Goal: Check status: Check status

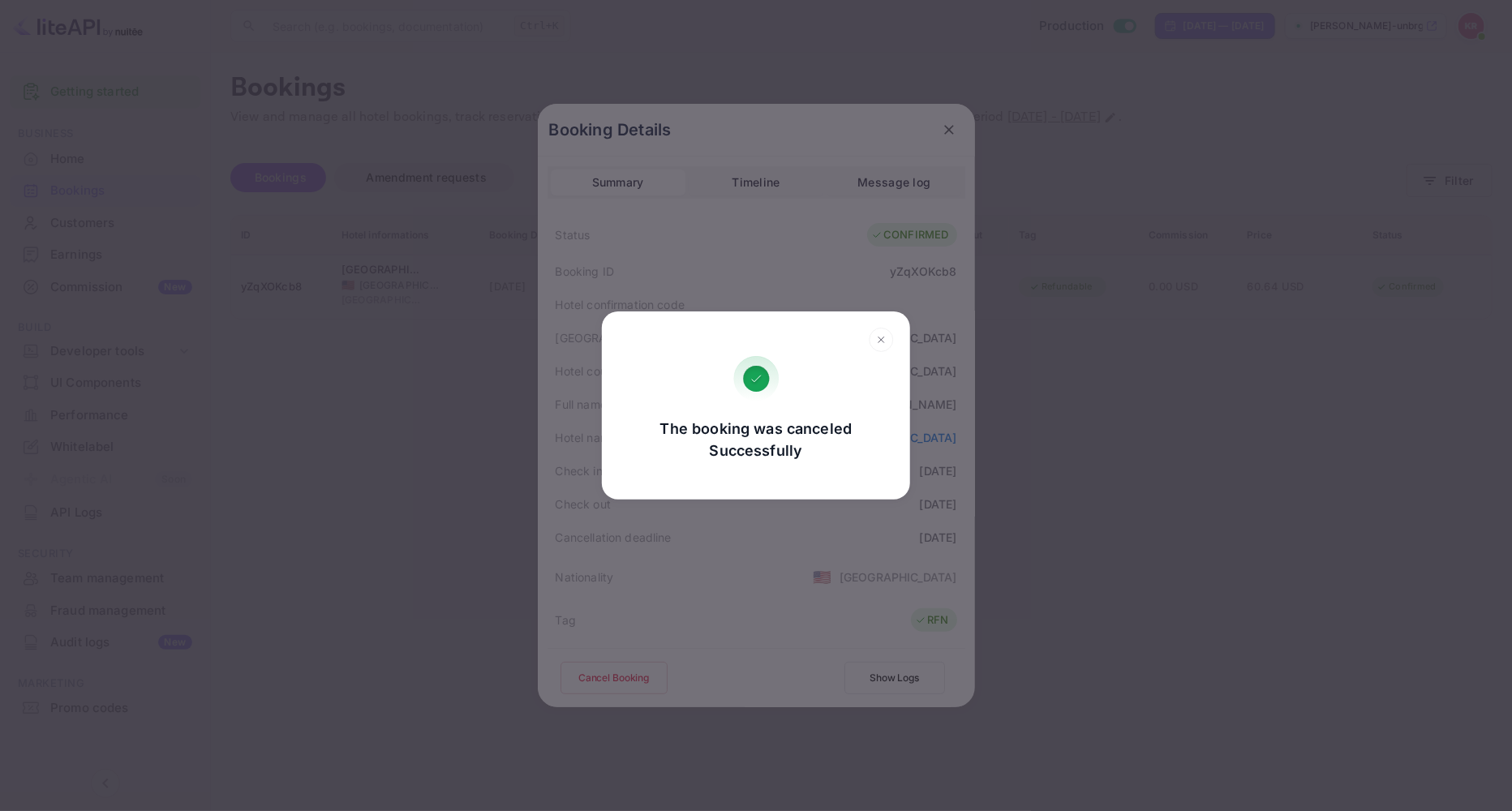
click at [941, 130] on div "The booking was canceled Successfully Go, back Yes, cancel" at bounding box center [756, 405] width 1512 height 811
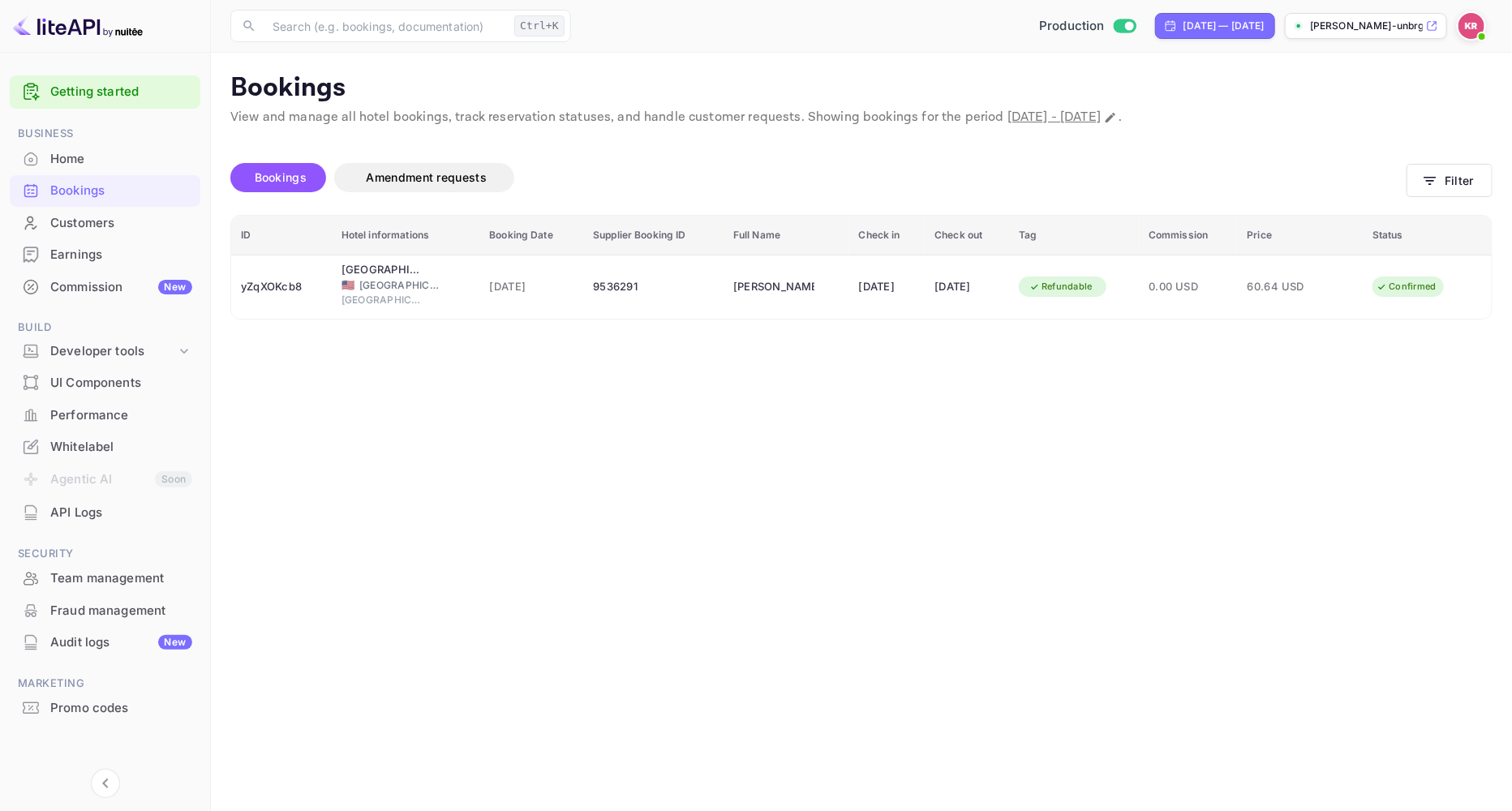
click at [1470, 36] on img at bounding box center [1471, 25] width 26 height 26
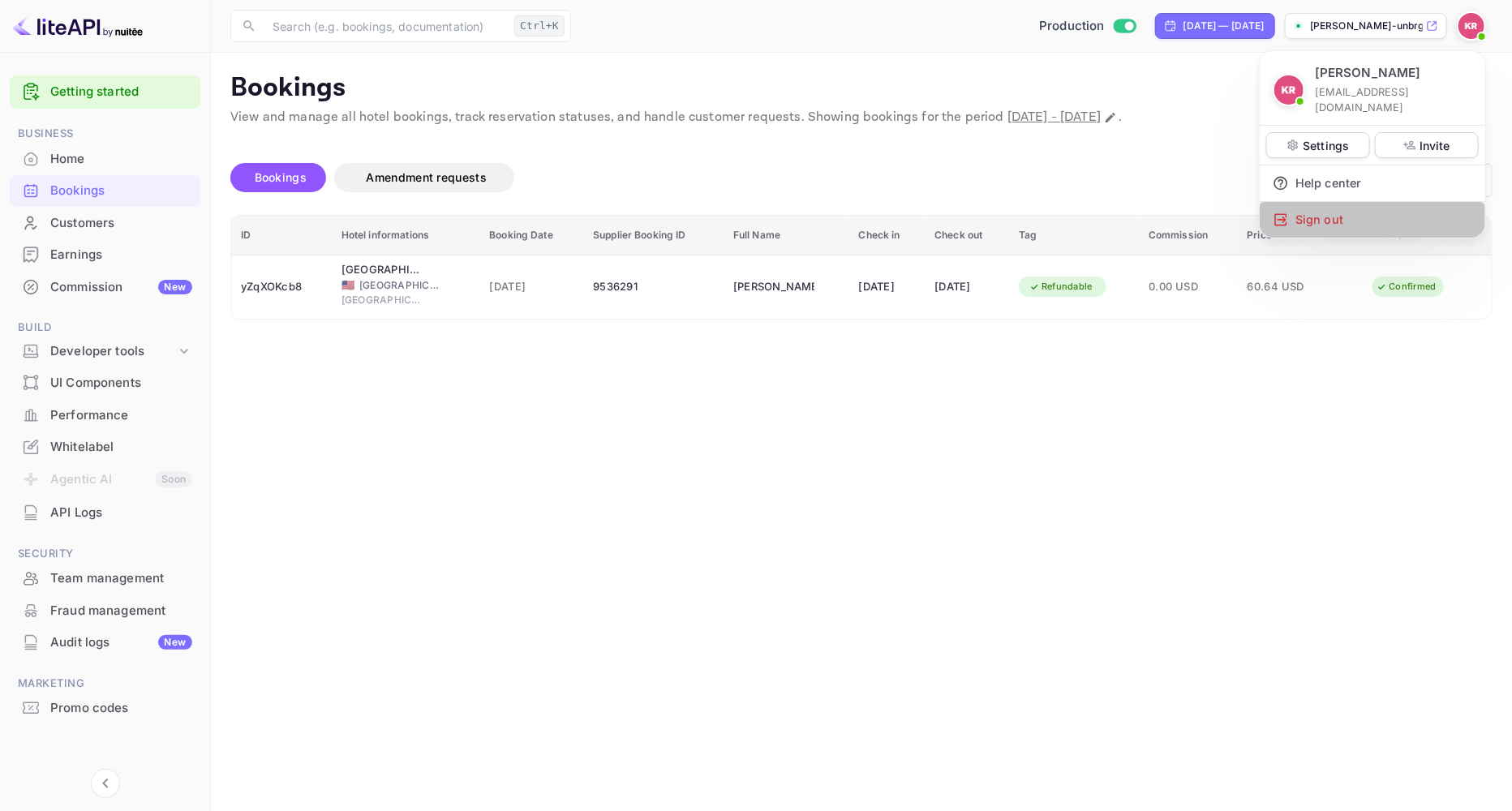
click at [1348, 202] on div "Sign out" at bounding box center [1372, 220] width 226 height 36
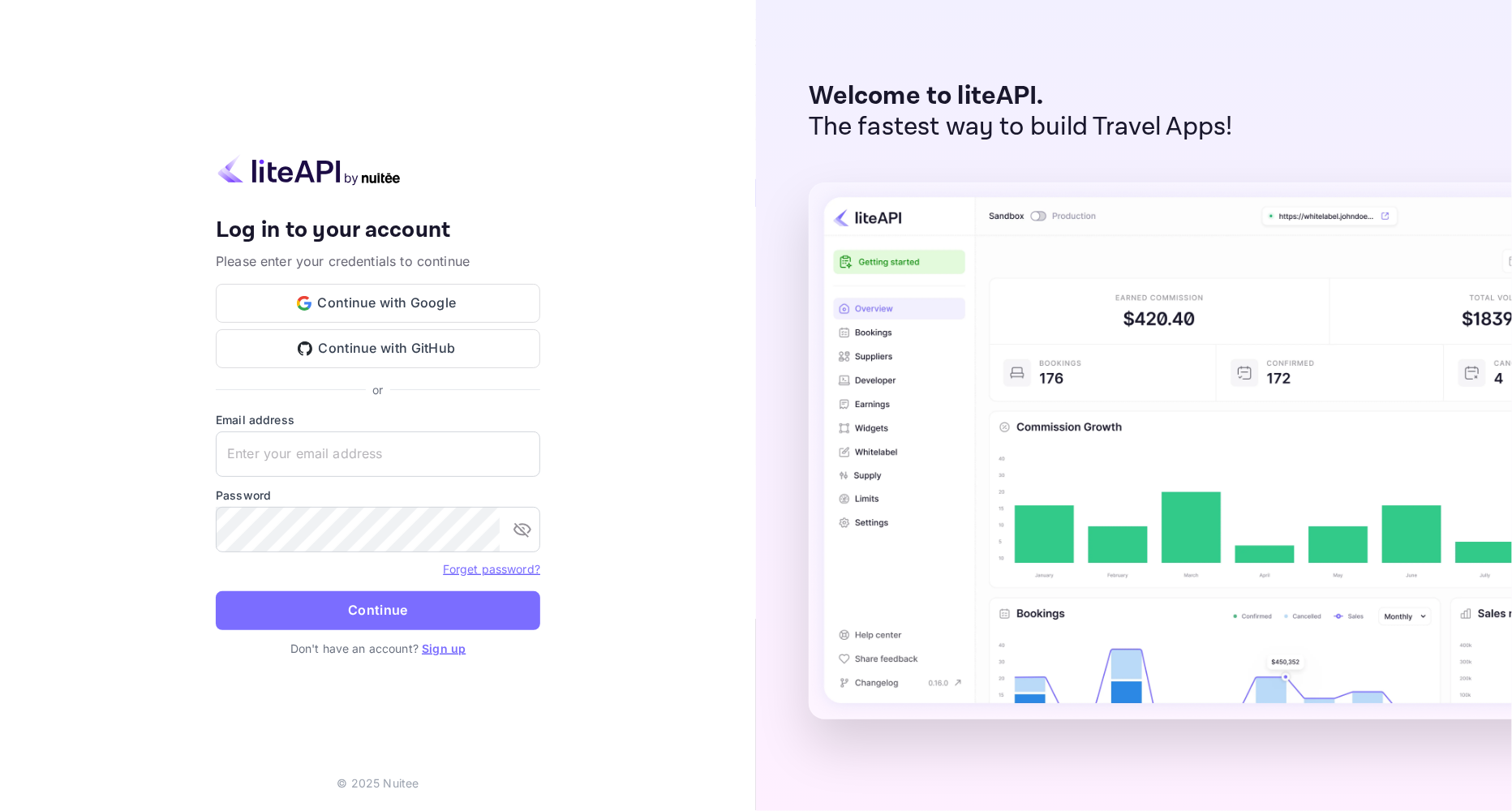
type input "[EMAIL_ADDRESS][DOMAIN_NAME]"
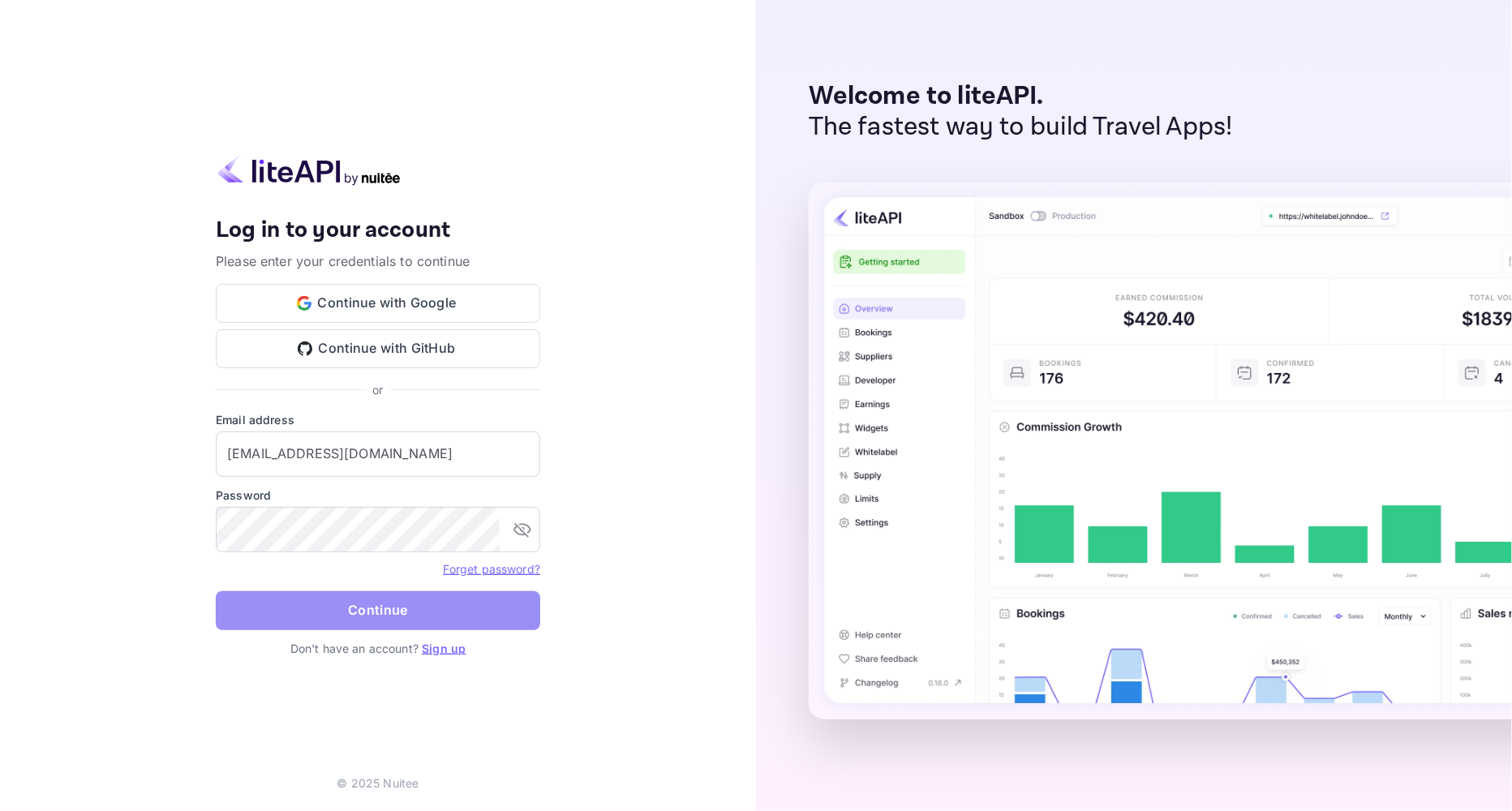
click at [346, 611] on button "Continue" at bounding box center [377, 611] width 325 height 39
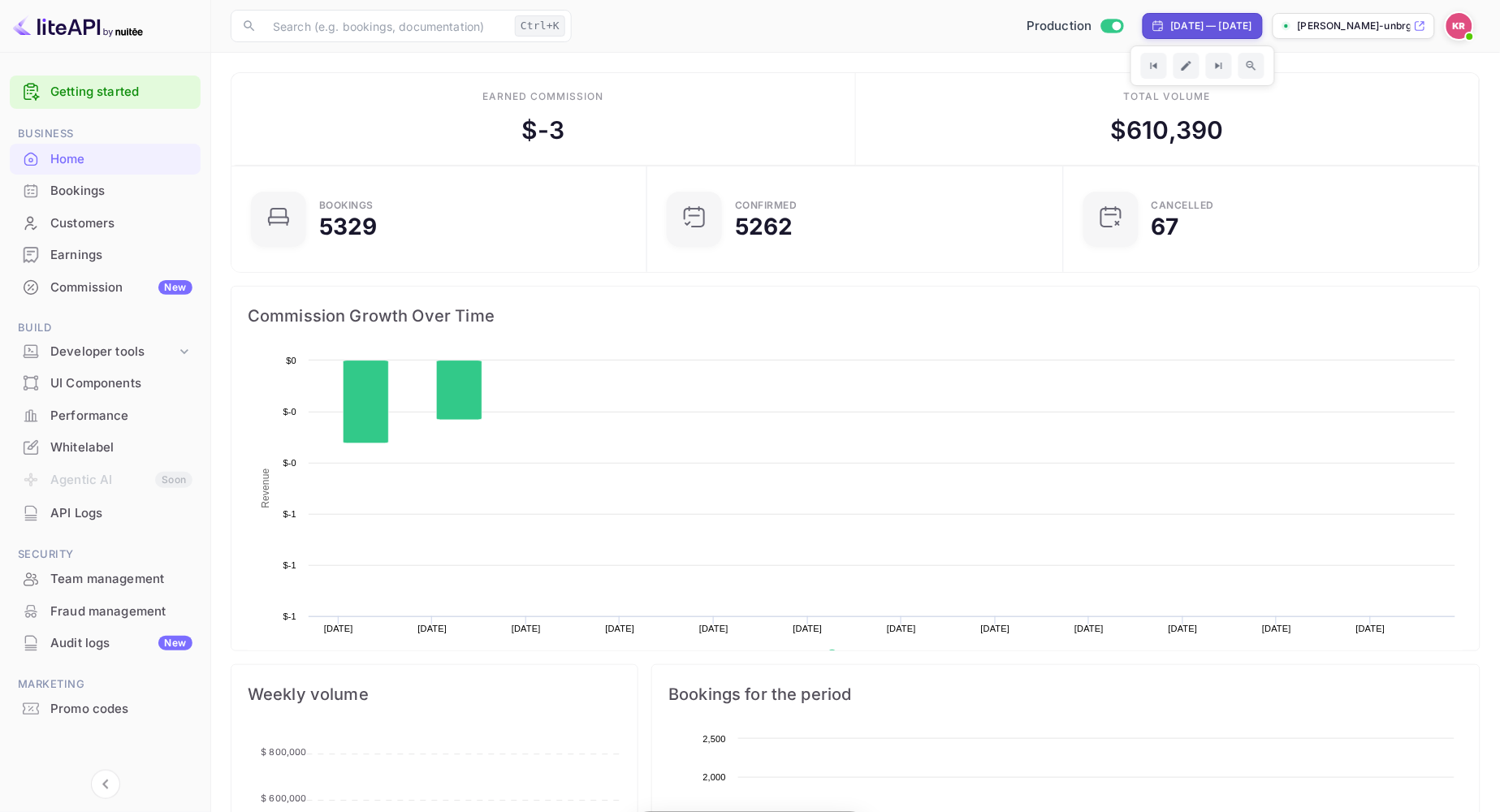
scroll to position [250, 393]
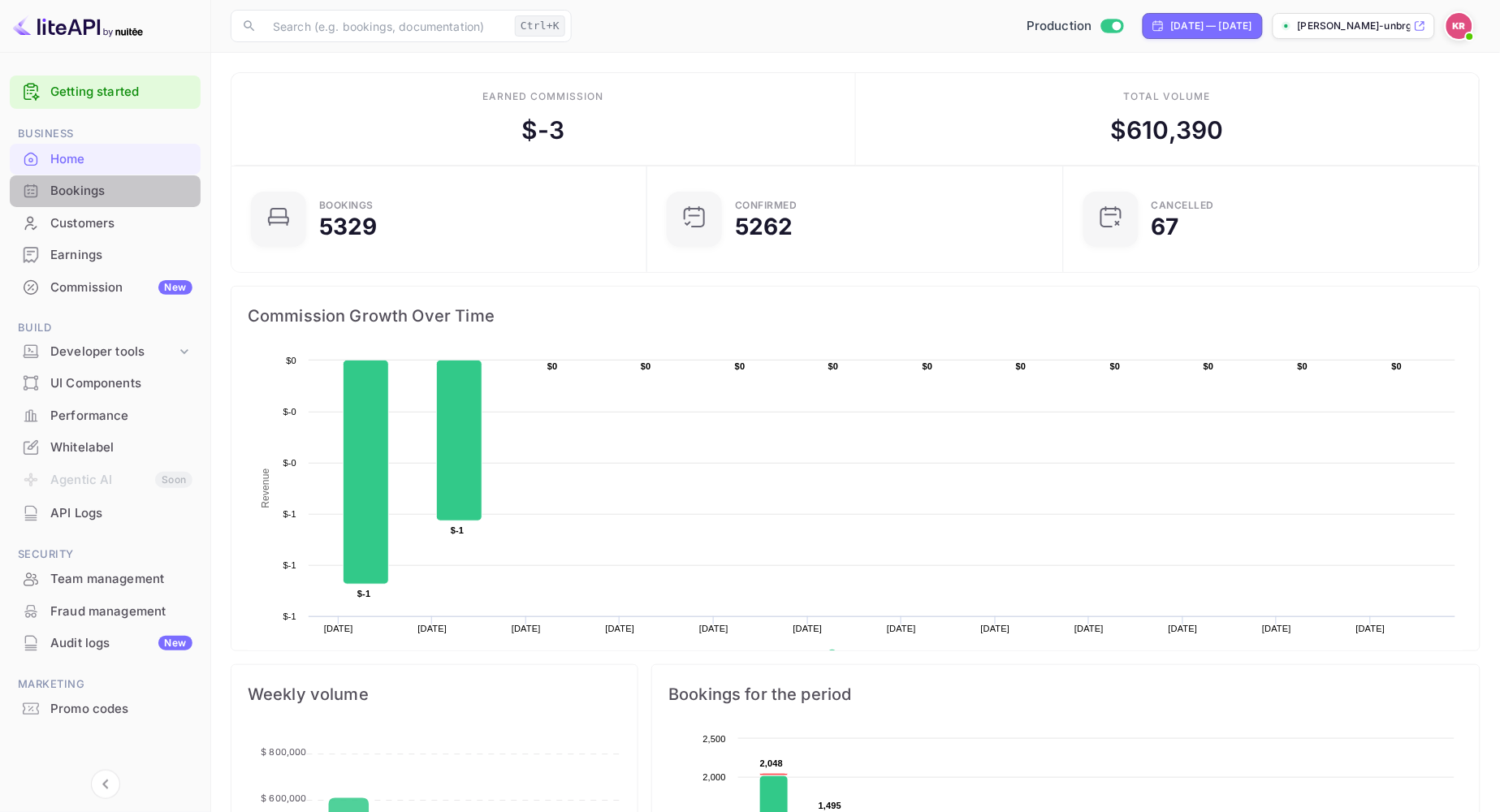
click at [66, 195] on div "Bookings" at bounding box center [121, 191] width 142 height 18
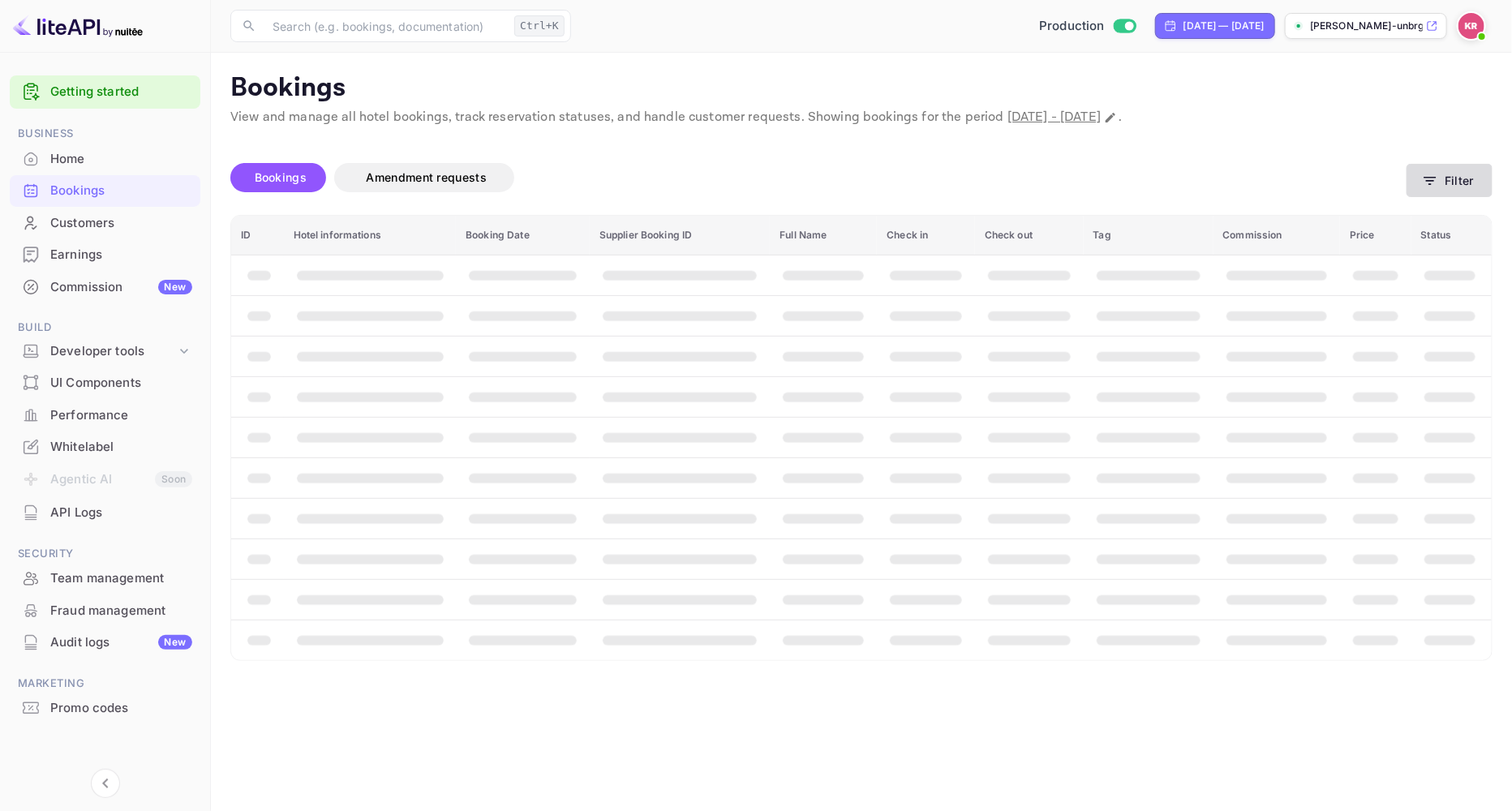
click at [1437, 189] on button "Filter" at bounding box center [1449, 180] width 86 height 34
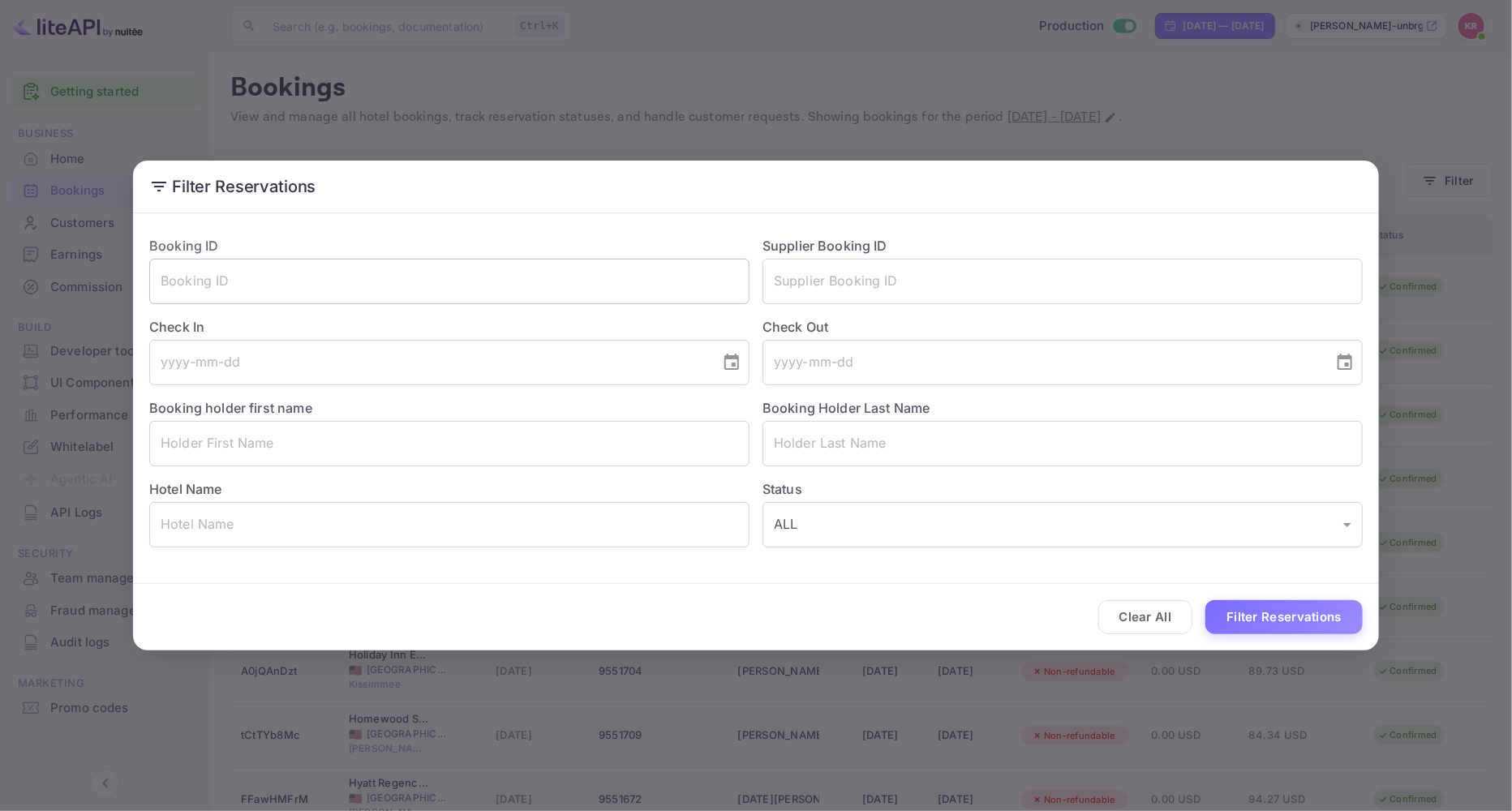
click at [265, 286] on input "text" at bounding box center [449, 282] width 600 height 45
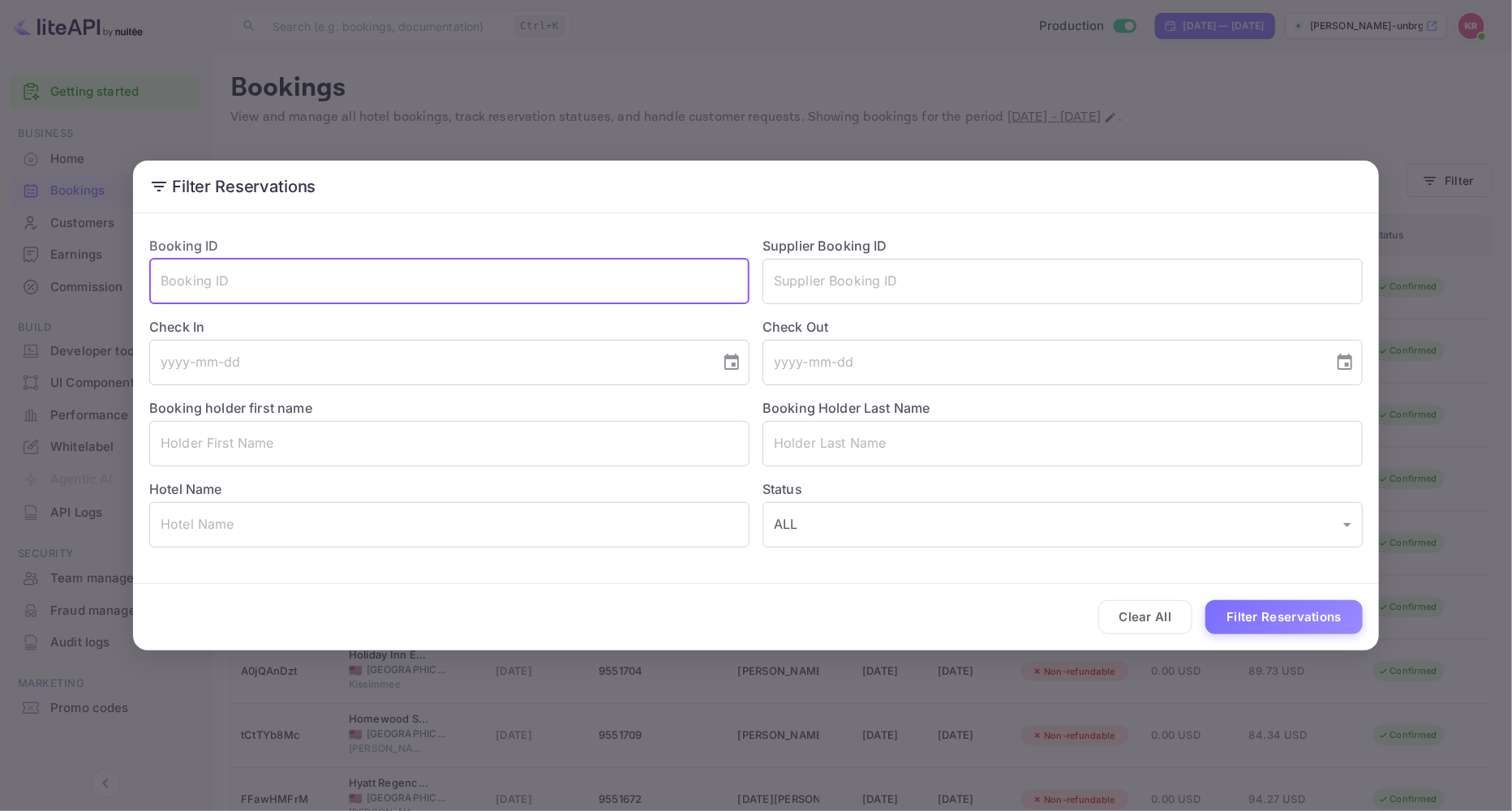
paste input "lESwyUD2E"
type input "lESwyUD2E"
click at [1205, 600] on button "Filter Reservations" at bounding box center [1284, 618] width 158 height 35
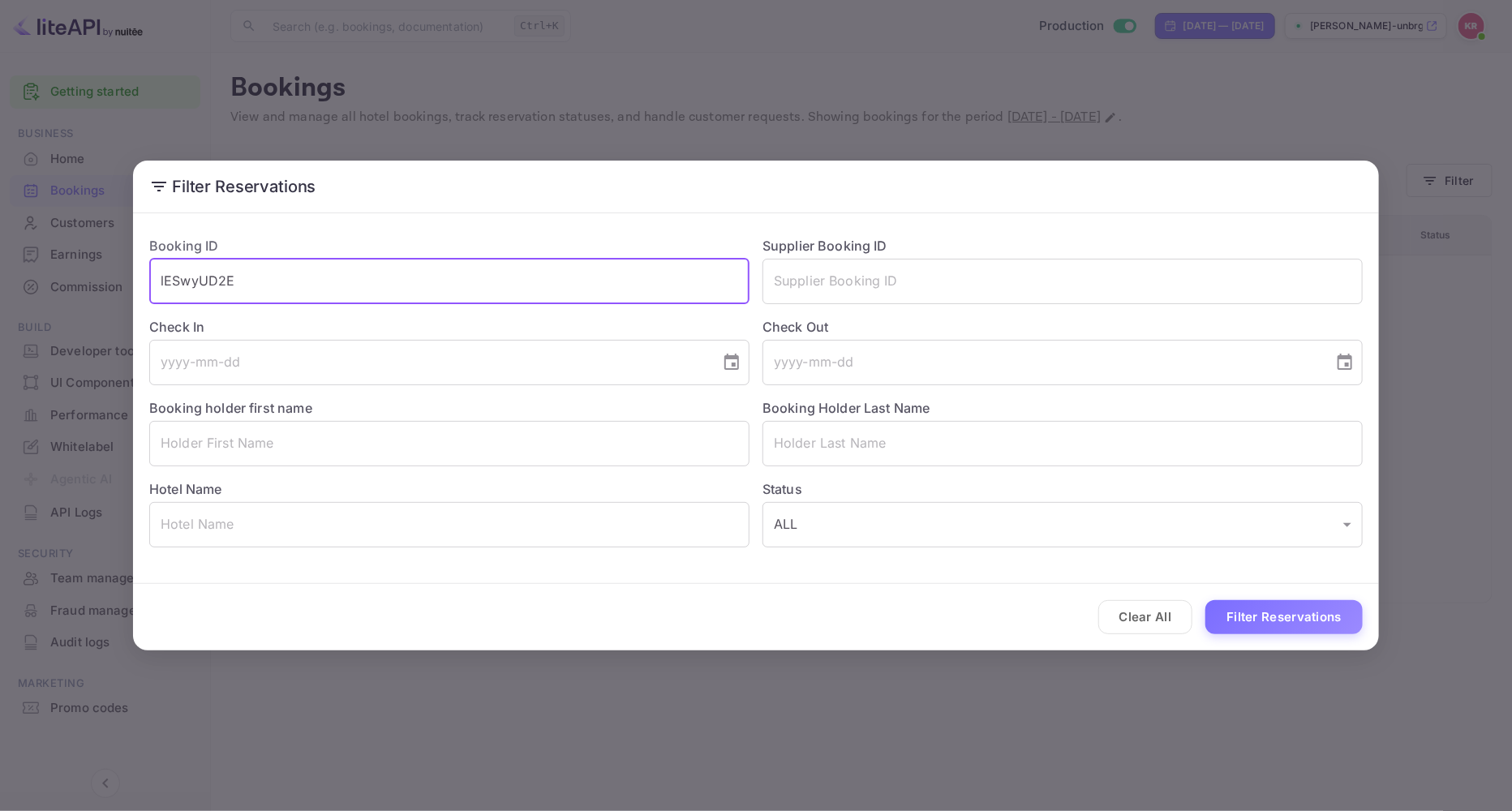
click at [280, 274] on input "lESwyUD2E" at bounding box center [449, 282] width 600 height 45
click at [168, 282] on input "lESwyUD2E" at bounding box center [449, 282] width 600 height 45
click at [158, 277] on input "lESwyUD2E" at bounding box center [449, 282] width 600 height 45
click at [231, 279] on input "lESwyUD2E" at bounding box center [449, 282] width 600 height 45
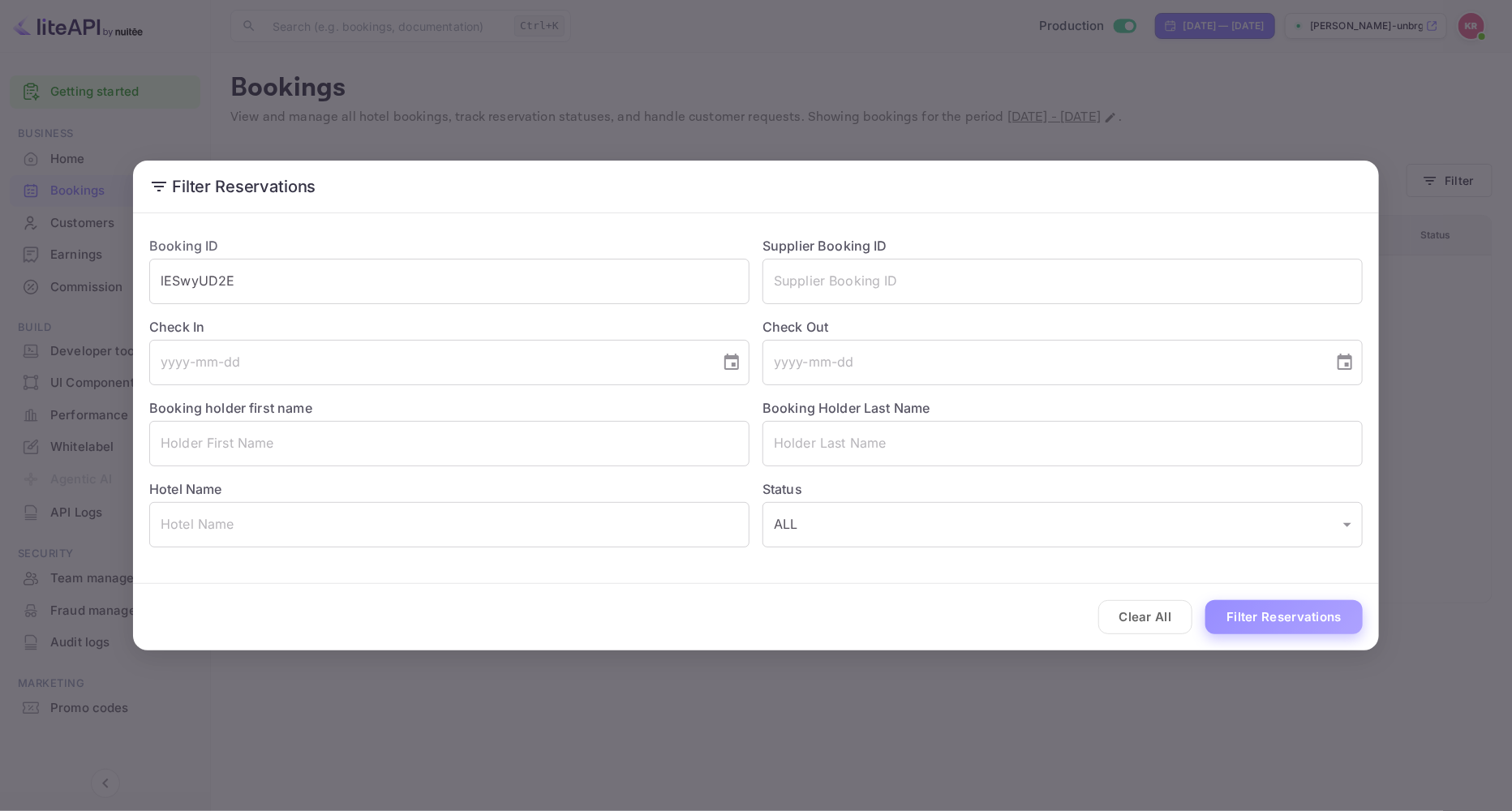
click at [1328, 618] on button "Filter Reservations" at bounding box center [1284, 618] width 158 height 35
click at [1166, 625] on button "Clear All" at bounding box center [1146, 618] width 95 height 35
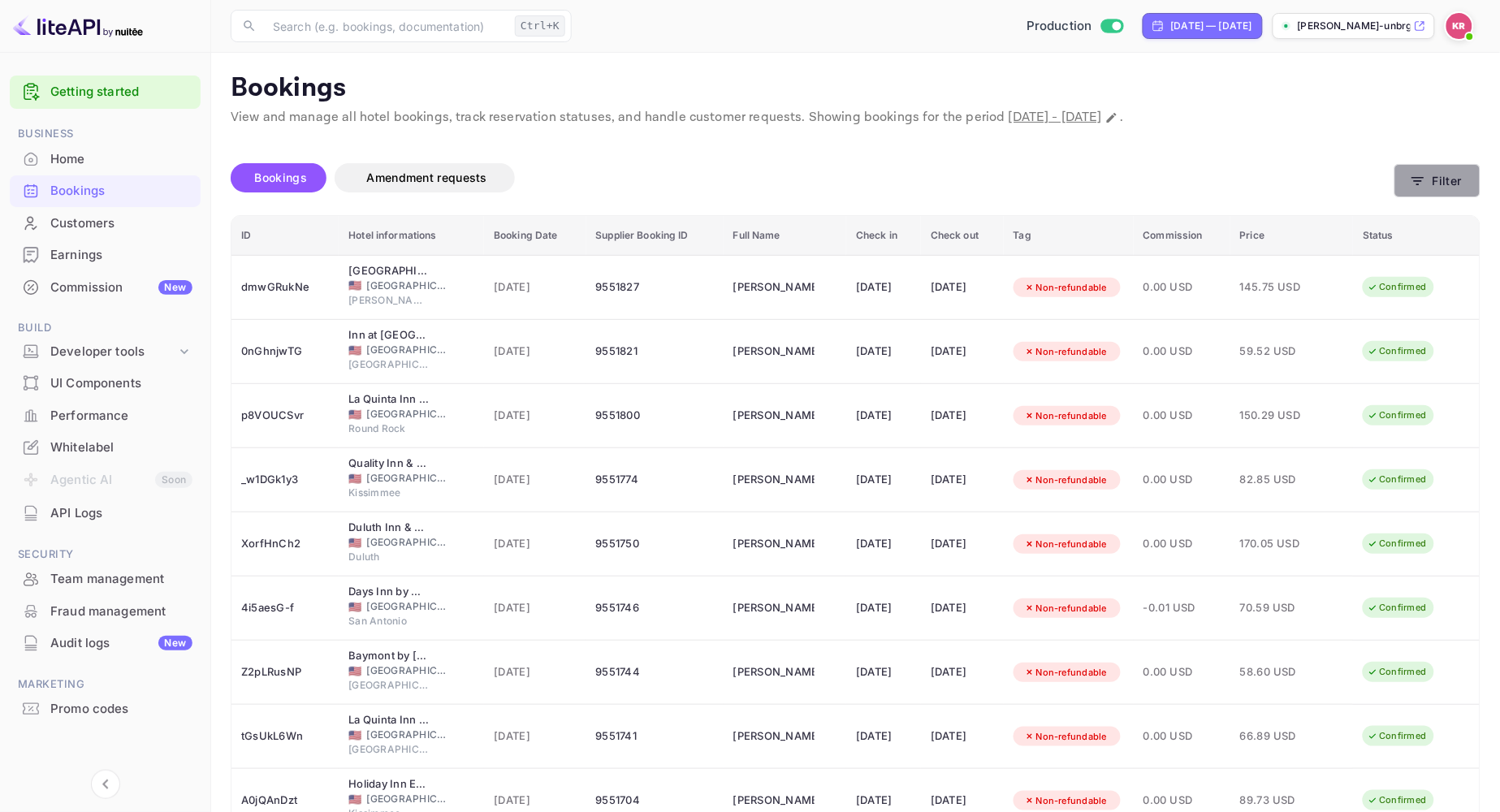
click at [1416, 184] on icon "button" at bounding box center [1418, 181] width 16 height 16
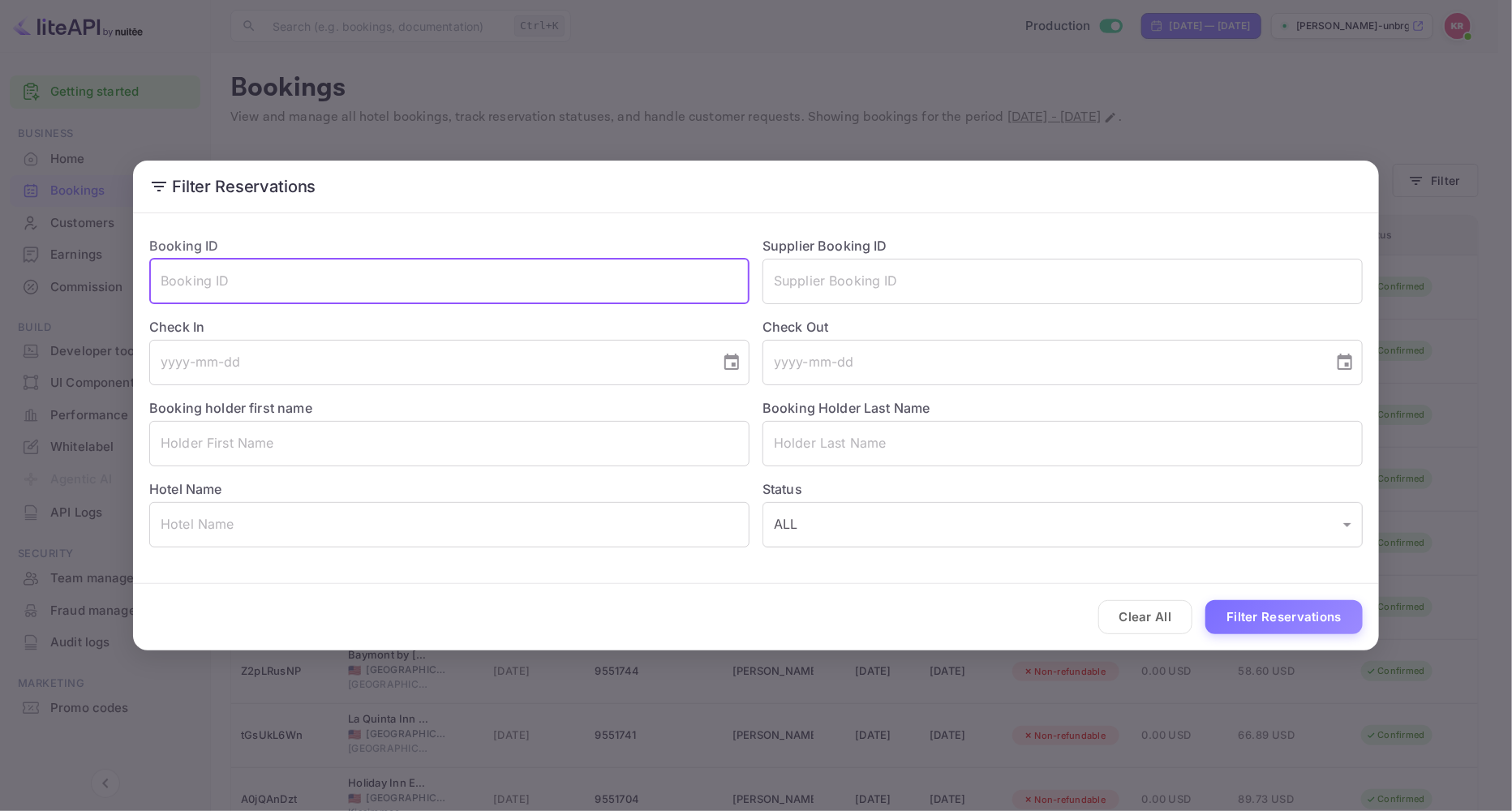
click at [279, 293] on input "text" at bounding box center [449, 282] width 600 height 45
paste input "lESwyUD2E"
type input "lESwyUD2E"
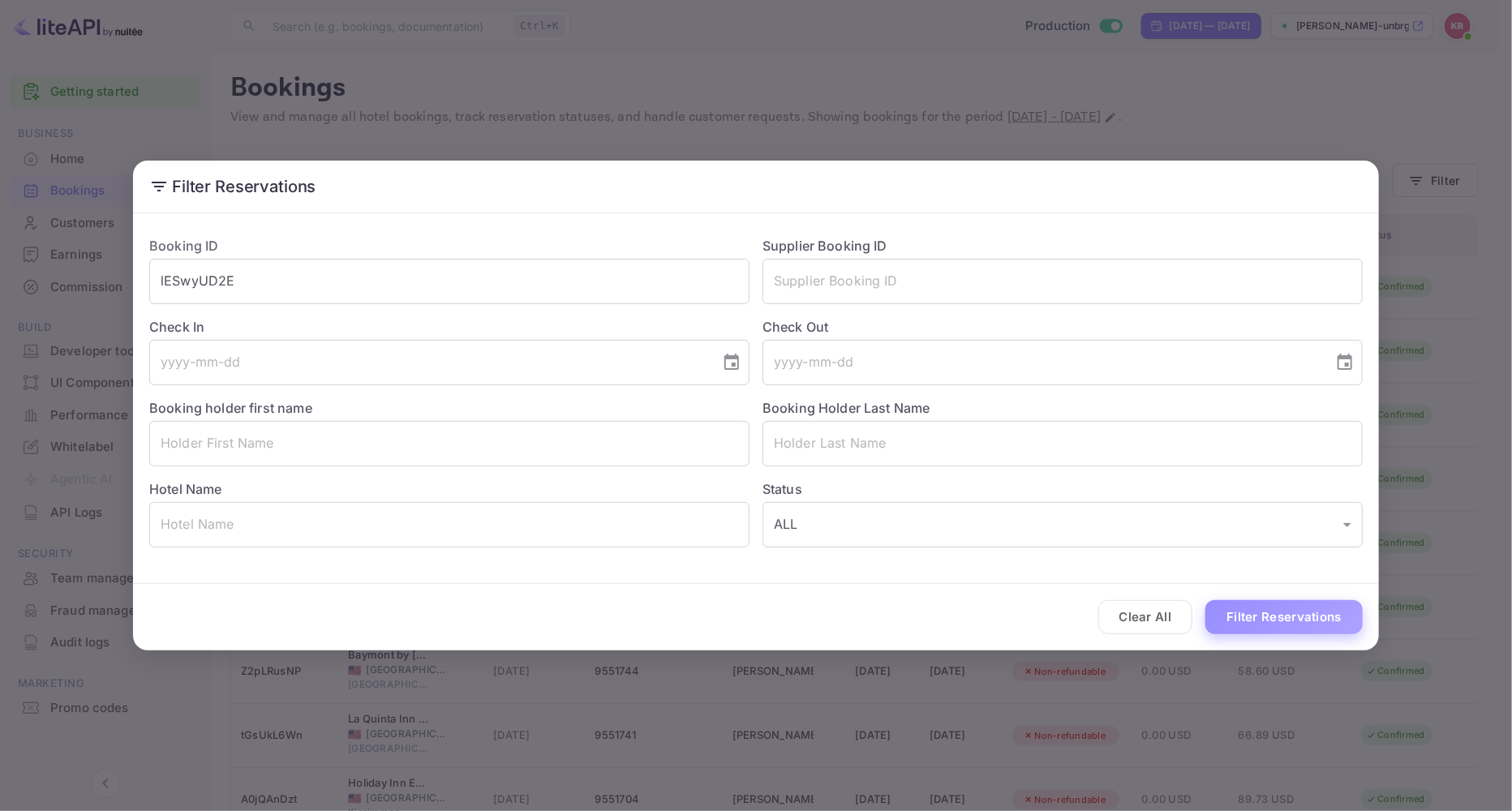
click at [1265, 621] on button "Filter Reservations" at bounding box center [1284, 618] width 158 height 35
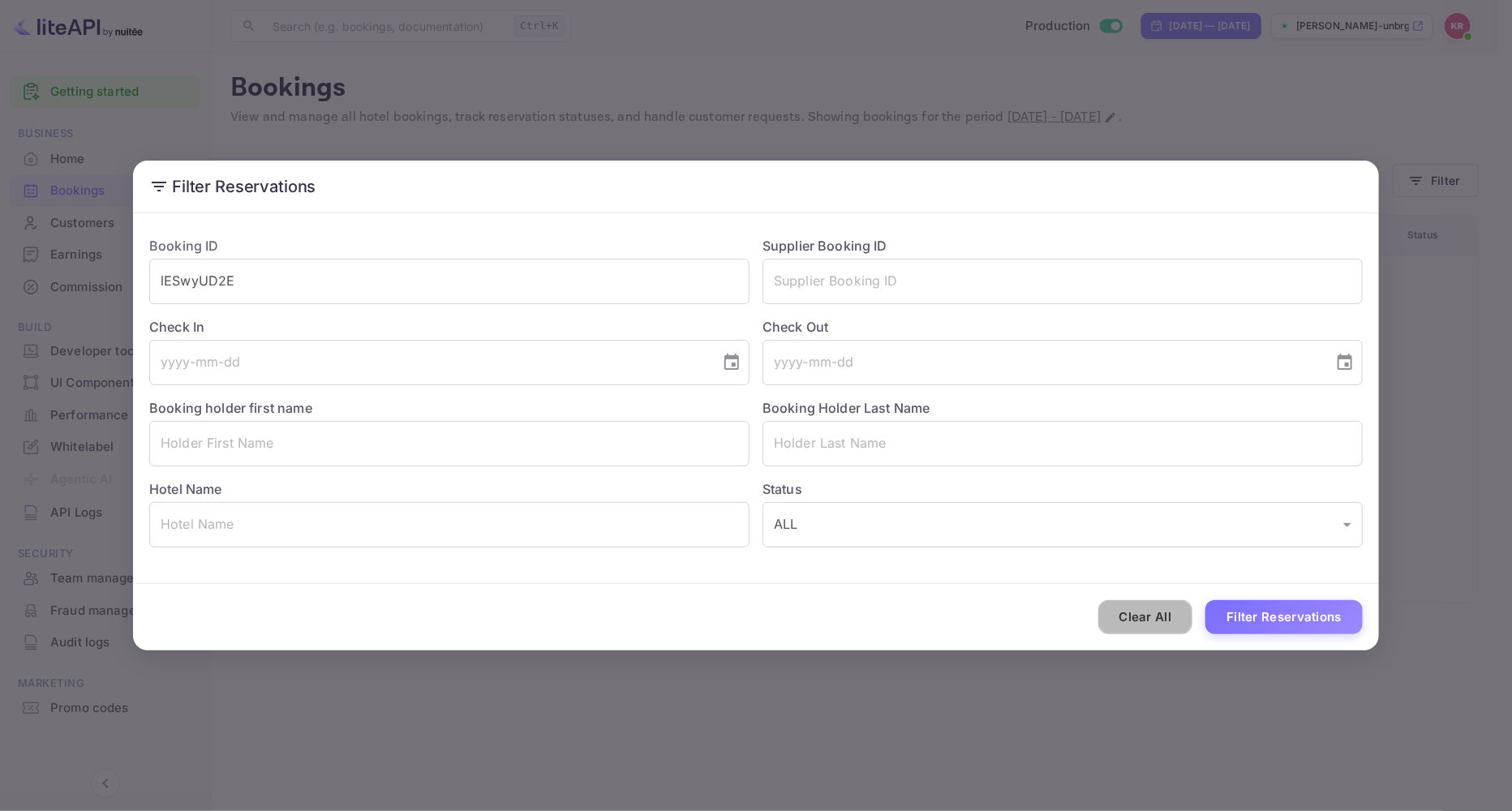
click at [1165, 613] on button "Clear All" at bounding box center [1146, 618] width 95 height 35
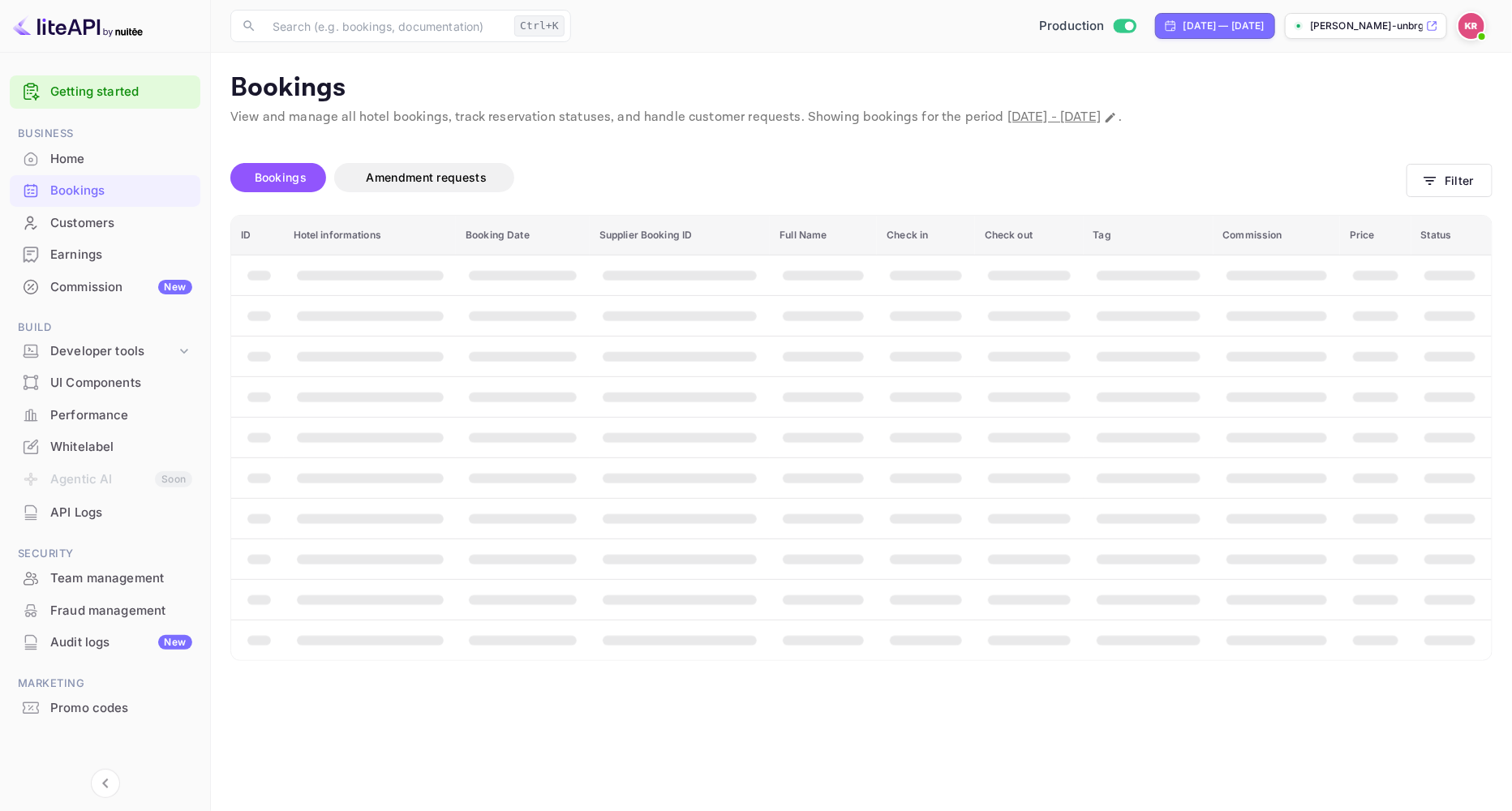
click at [1484, 29] on span at bounding box center [1481, 36] width 16 height 16
click at [1335, 208] on div "Sign out" at bounding box center [1372, 220] width 226 height 36
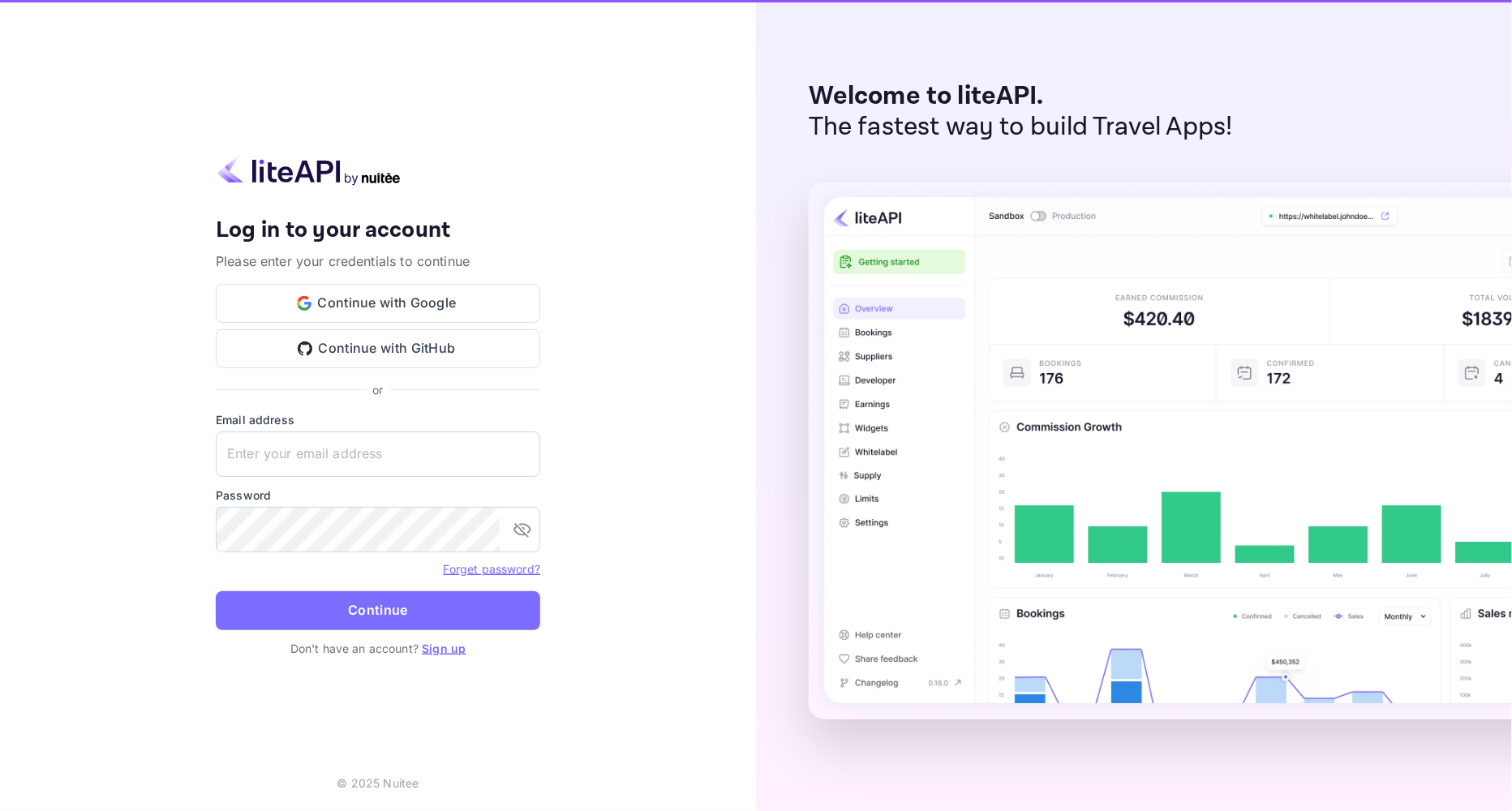
type input "[EMAIL_ADDRESS][DOMAIN_NAME]"
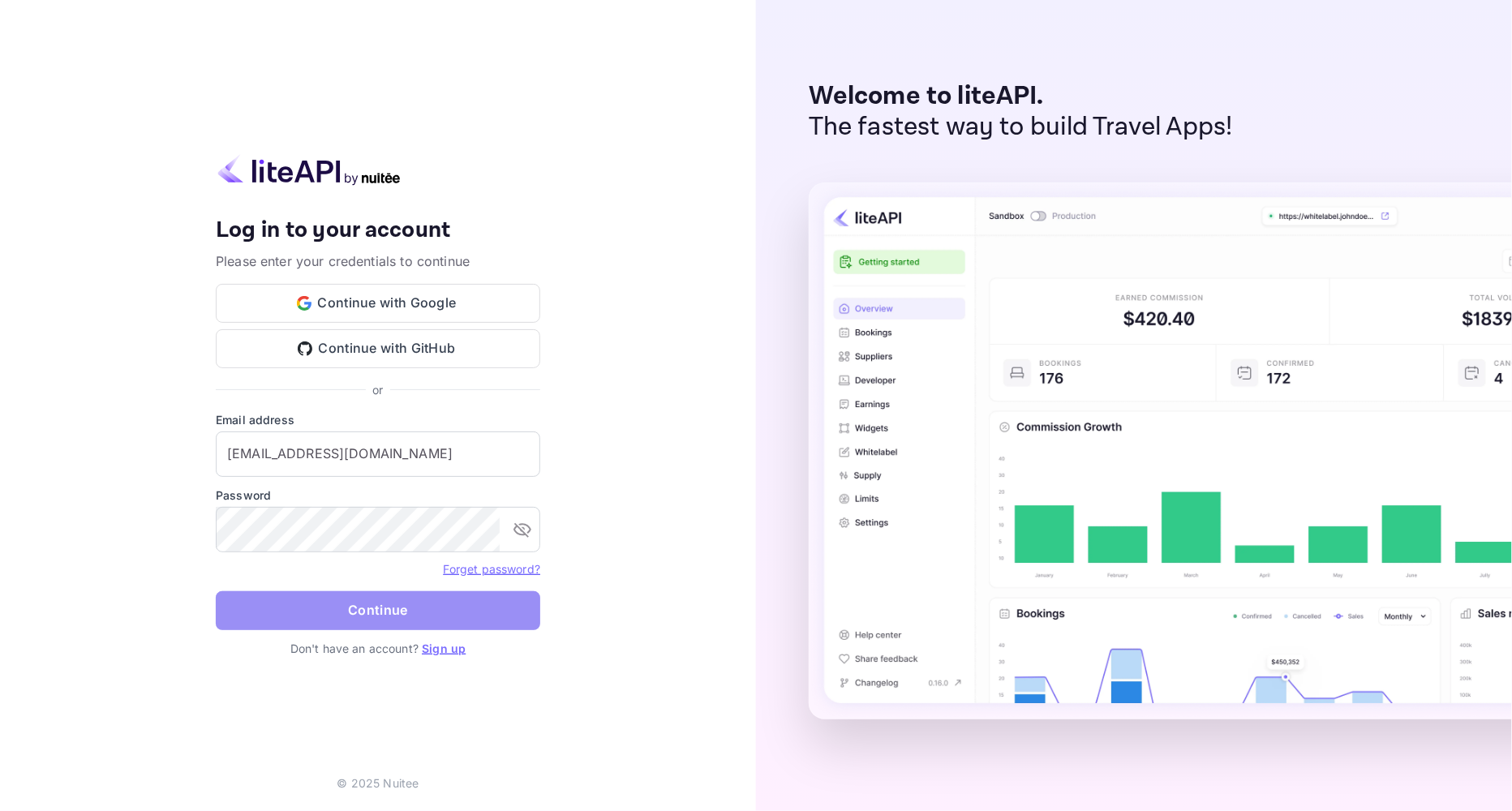
click at [360, 611] on button "Continue" at bounding box center [377, 611] width 325 height 39
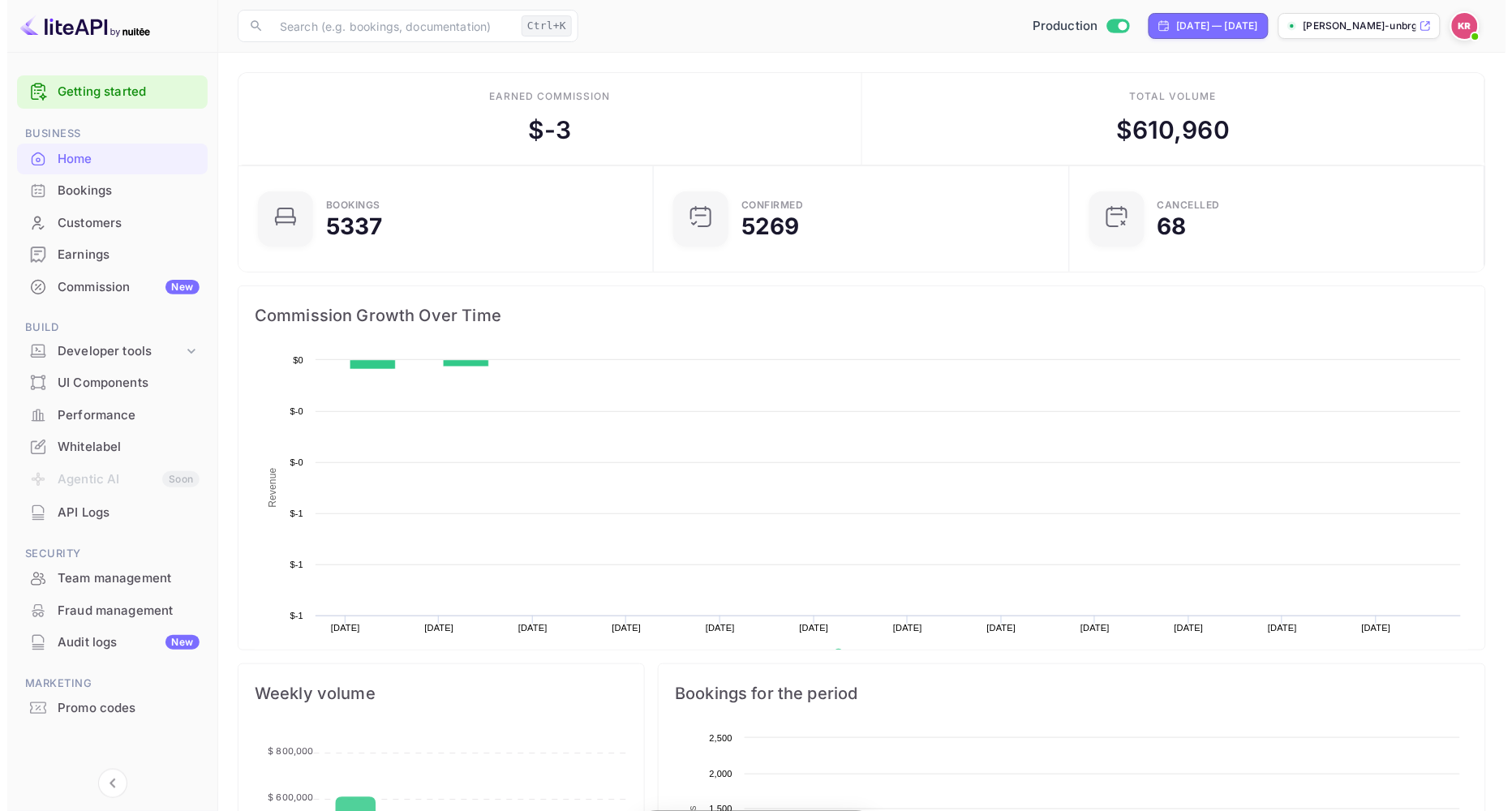
scroll to position [250, 392]
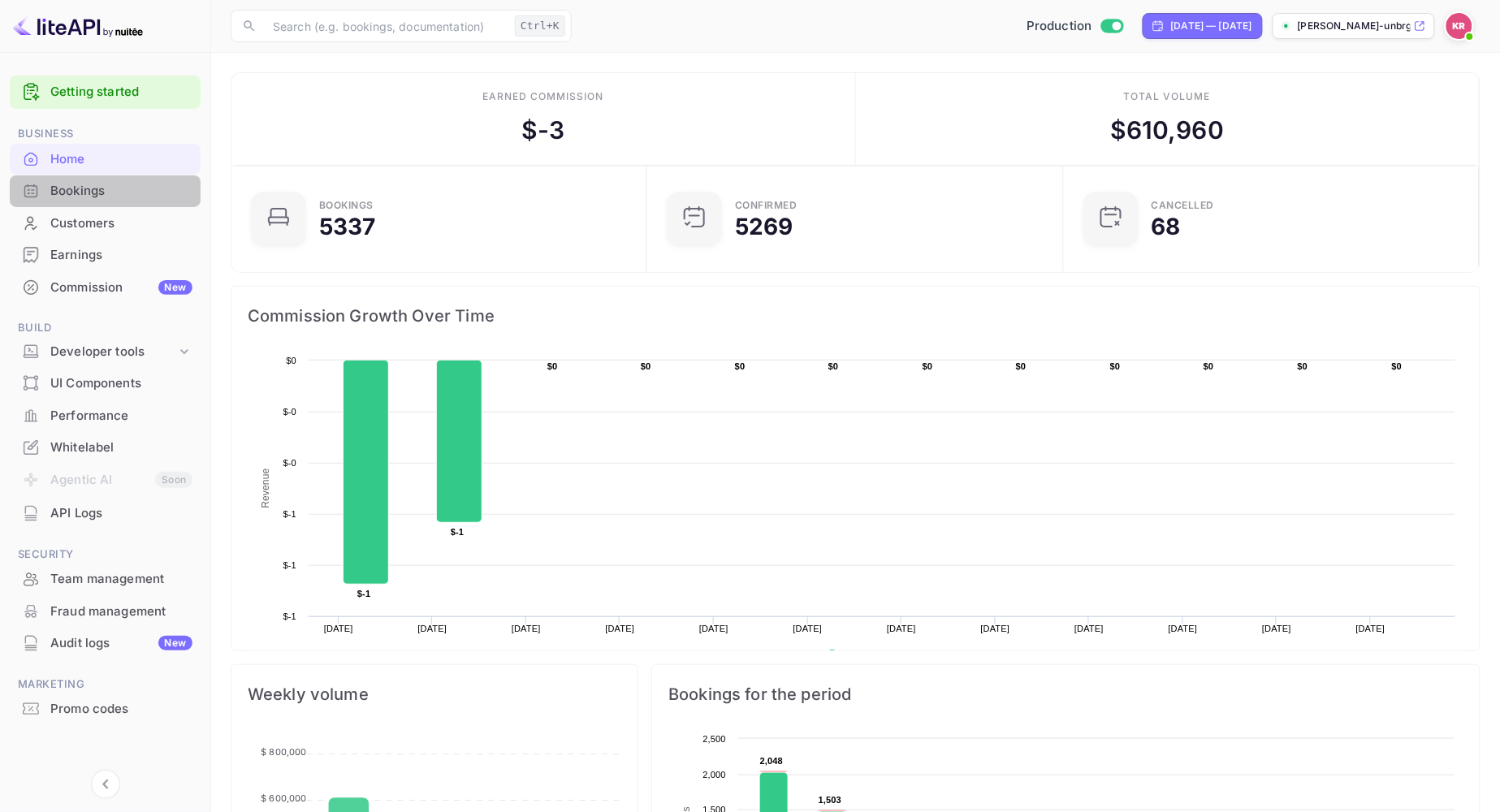
click at [93, 198] on div "Bookings" at bounding box center [121, 191] width 142 height 18
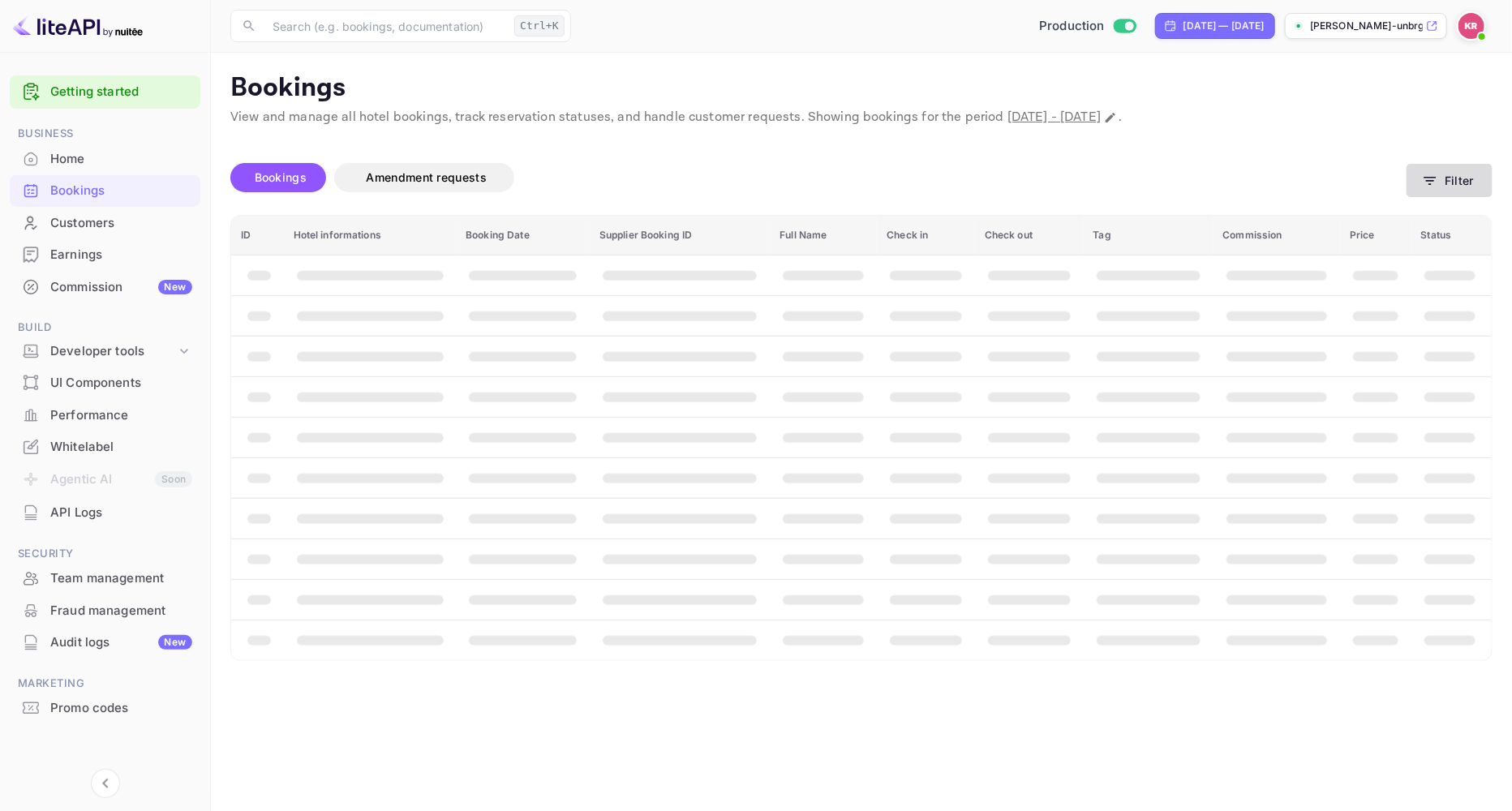
click at [1447, 173] on button "Filter" at bounding box center [1449, 180] width 86 height 34
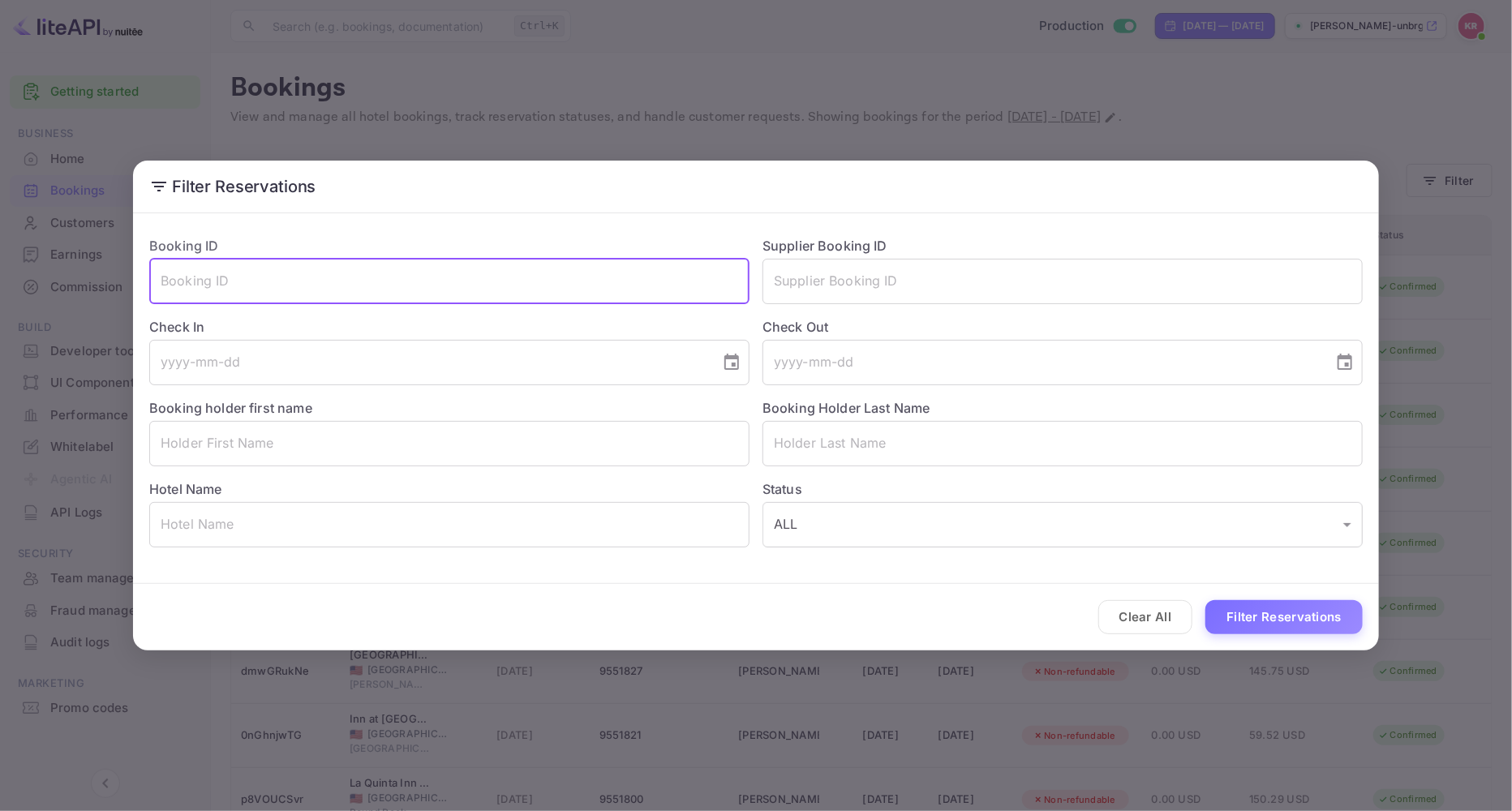
click at [184, 274] on input "text" at bounding box center [449, 282] width 600 height 45
paste input "lESwyUD2E"
type input "lESwyUD2E"
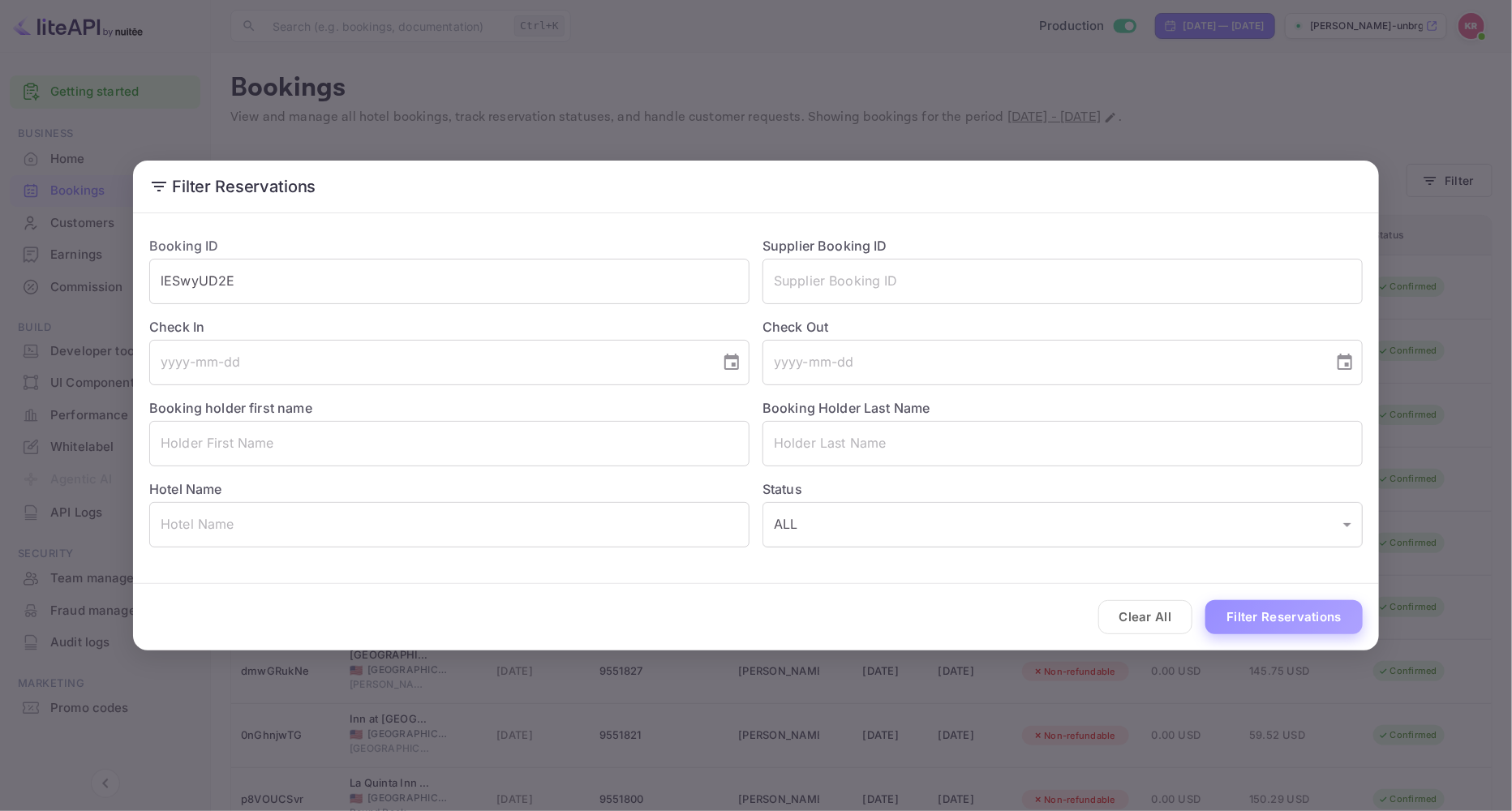
click at [1261, 617] on button "Filter Reservations" at bounding box center [1284, 618] width 158 height 35
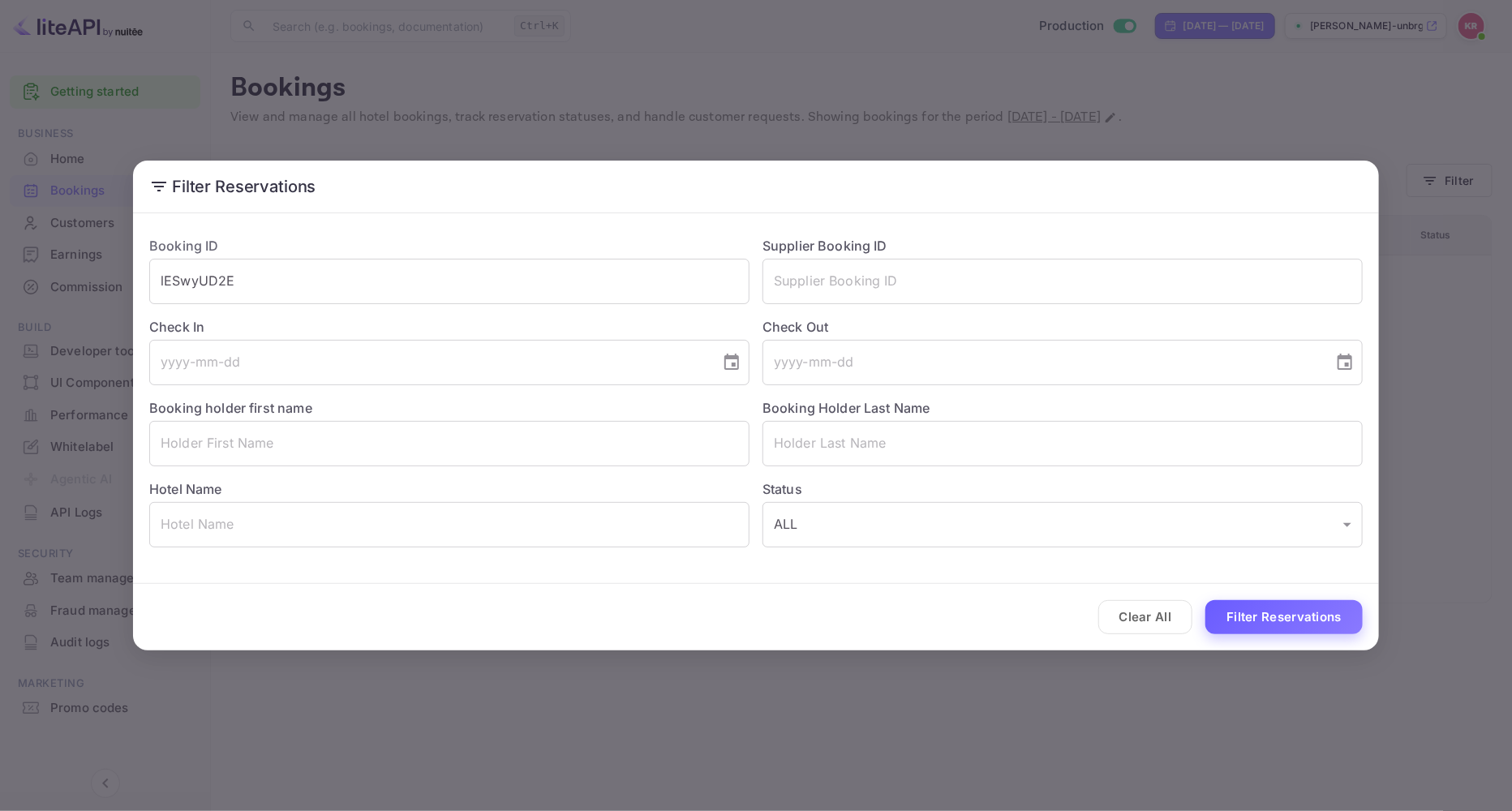
click at [1280, 605] on button "Filter Reservations" at bounding box center [1284, 618] width 158 height 35
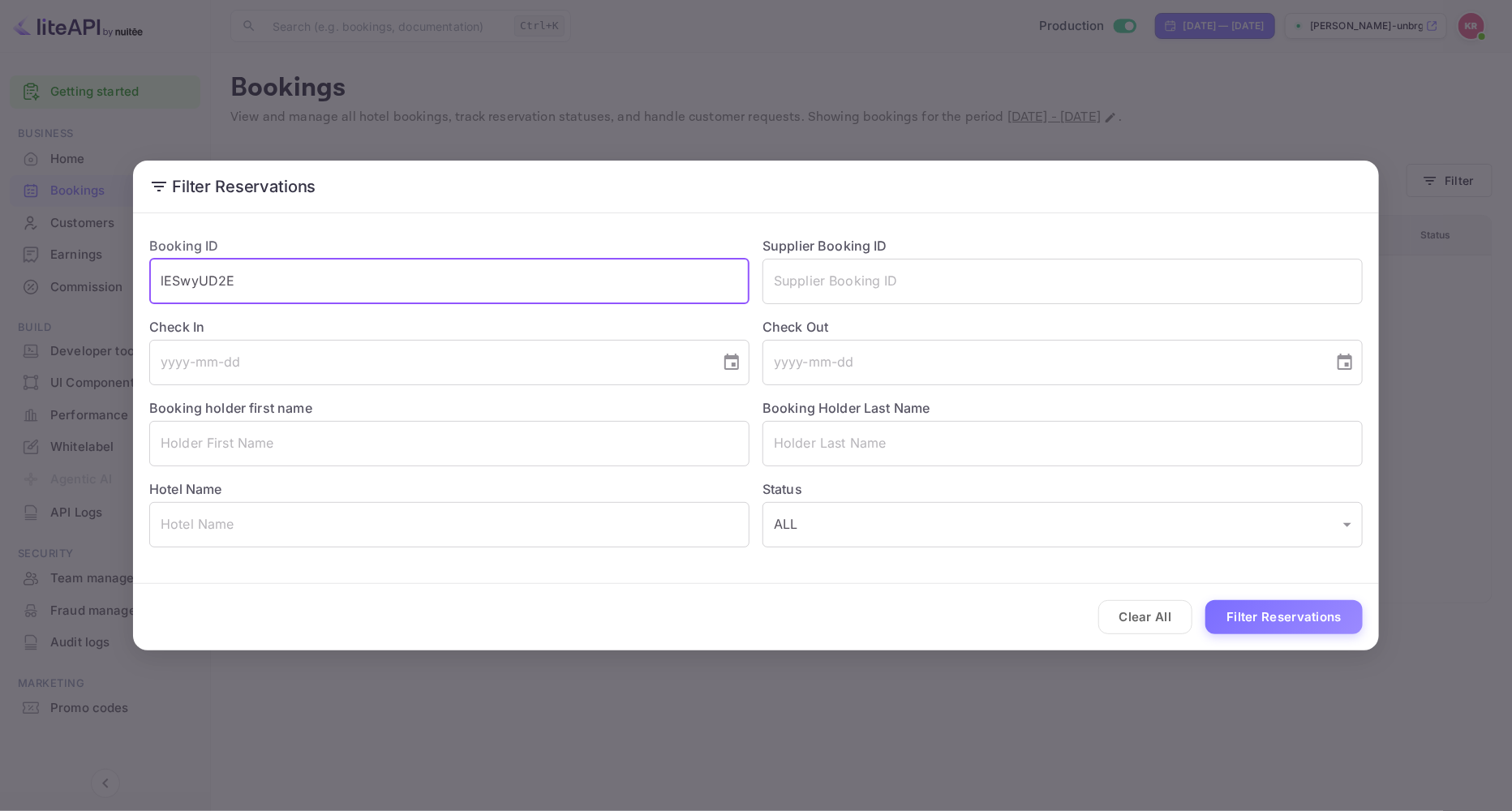
drag, startPoint x: 252, startPoint y: 276, endPoint x: 118, endPoint y: 292, distance: 135.0
click at [118, 290] on div "Filter Reservations Booking ID lESwyUD2E ​ Supplier Booking ID ​ Check In ​ Che…" at bounding box center [756, 405] width 1512 height 811
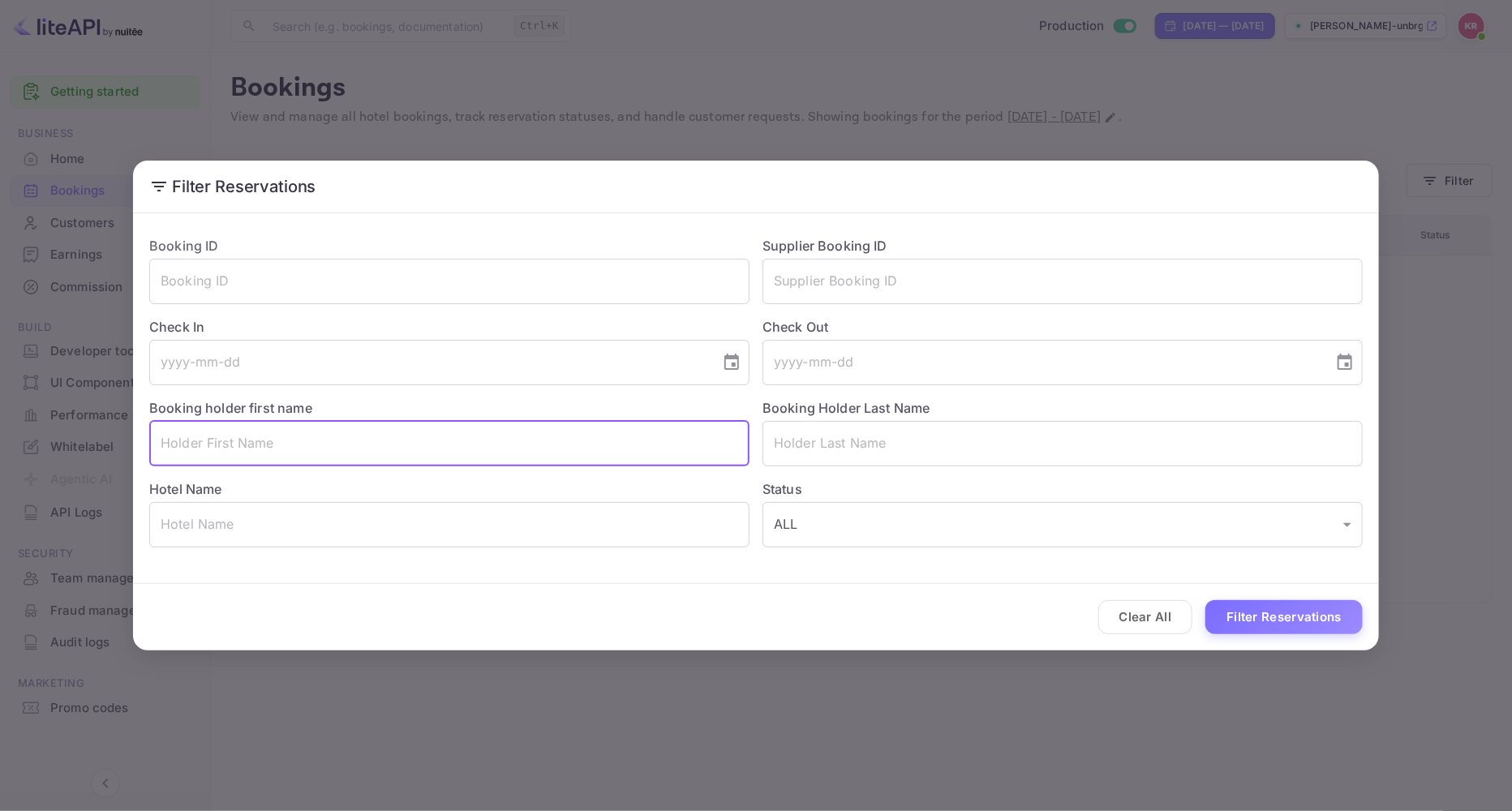
click at [195, 442] on input "text" at bounding box center [449, 444] width 600 height 45
paste input "[PERSON_NAME]"
drag, startPoint x: 205, startPoint y: 442, endPoint x: 298, endPoint y: 448, distance: 93.2
click at [298, 448] on input "[PERSON_NAME]" at bounding box center [449, 444] width 600 height 45
type input "katelyn"
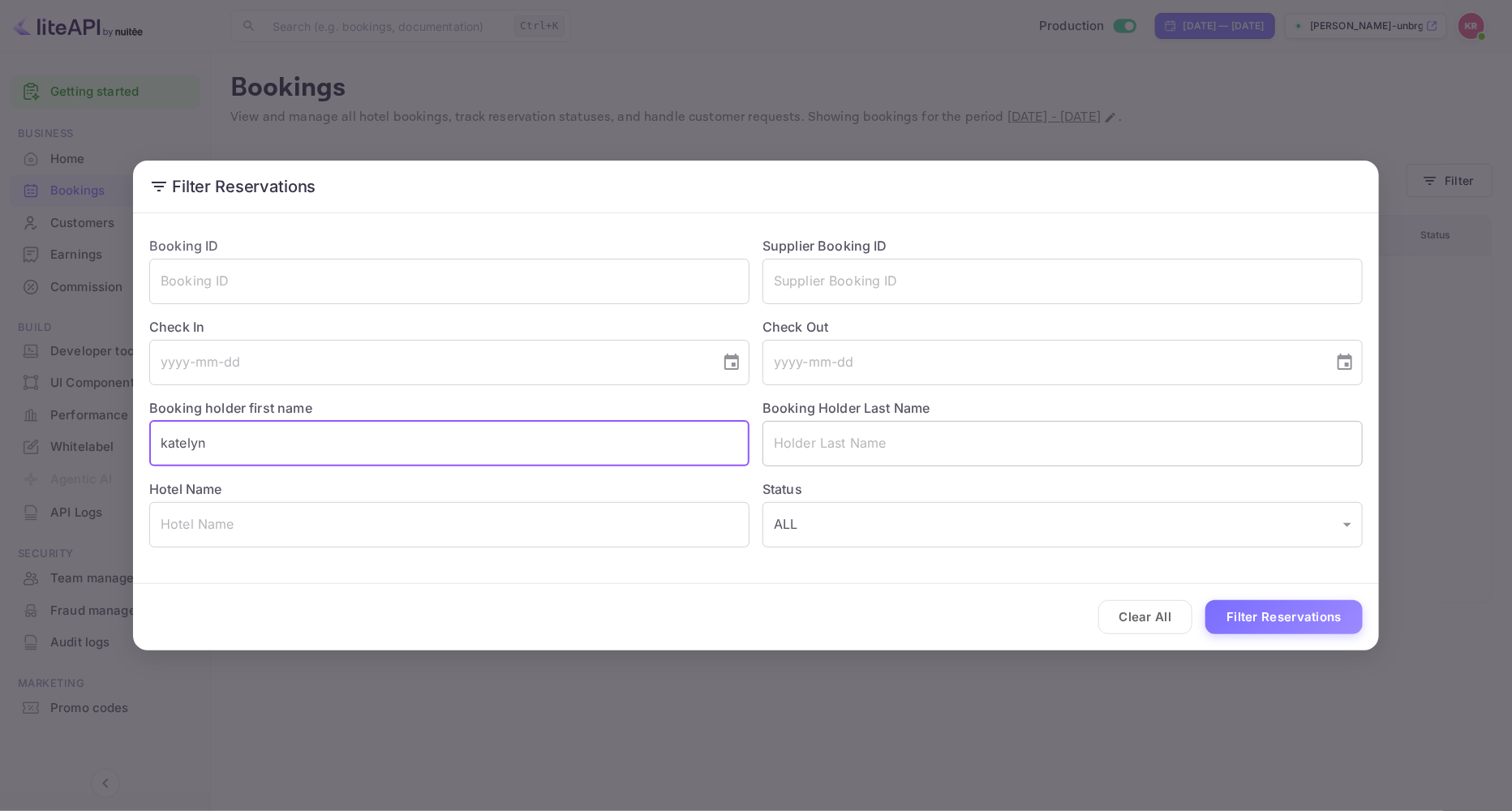
click at [777, 450] on input "text" at bounding box center [1063, 444] width 600 height 45
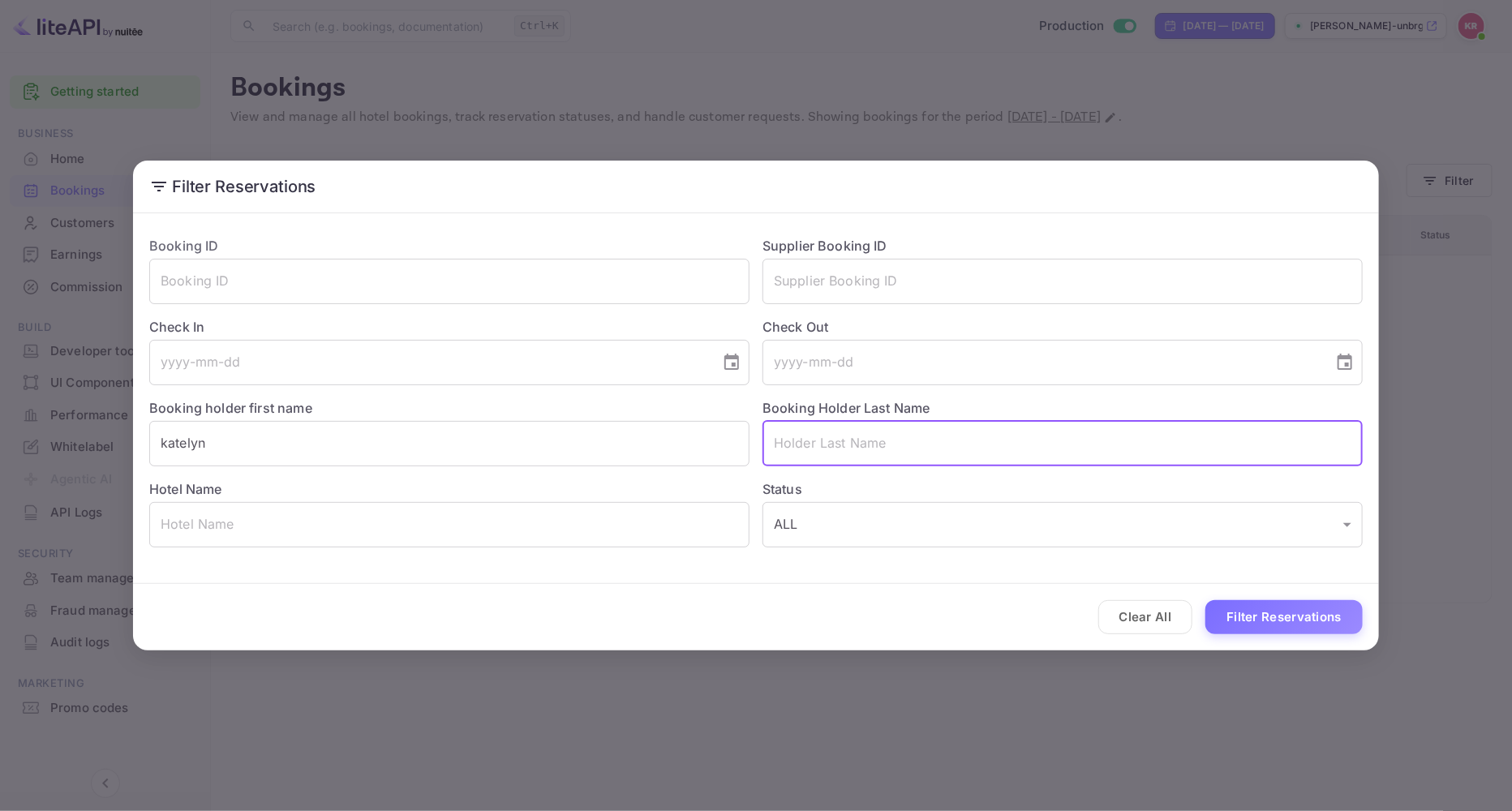
paste input "King"
click at [779, 441] on input "King" at bounding box center [1063, 444] width 600 height 45
type input "King"
click at [1205, 600] on button "Filter Reservations" at bounding box center [1284, 618] width 158 height 35
click at [1156, 619] on button "Clear All" at bounding box center [1146, 618] width 95 height 35
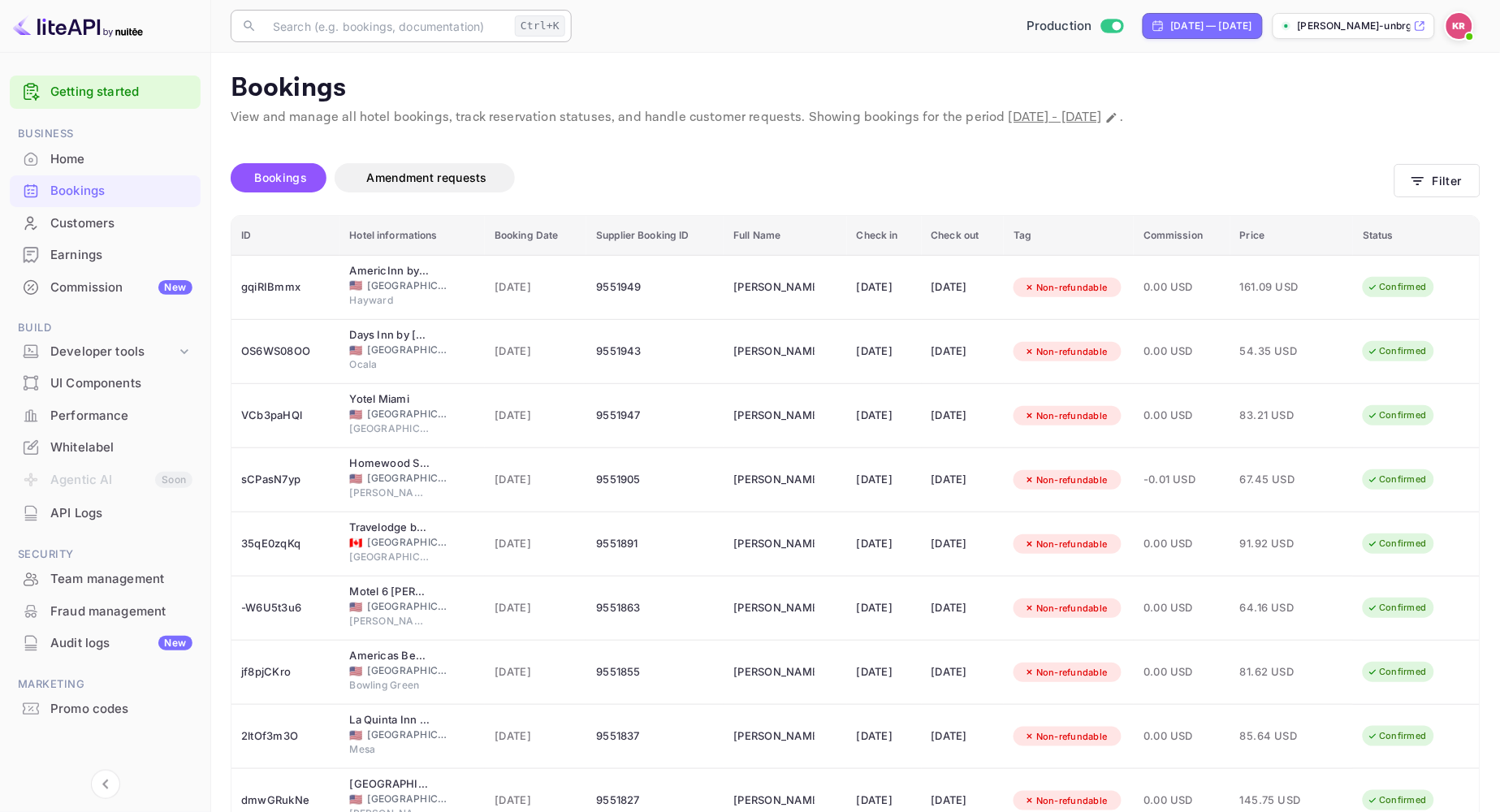
click at [280, 29] on input "text" at bounding box center [385, 26] width 245 height 33
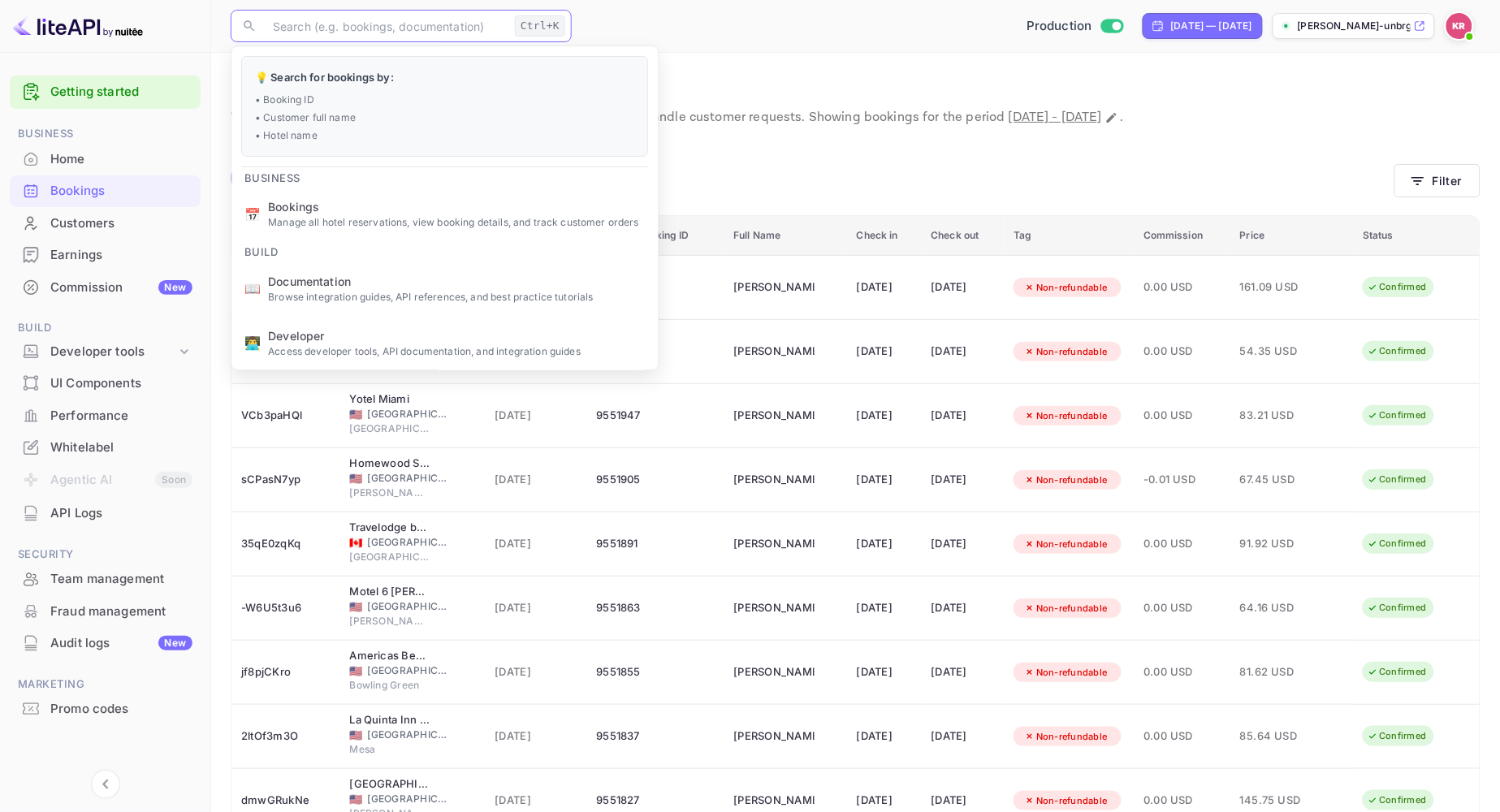
paste input "lESwyUD2E"
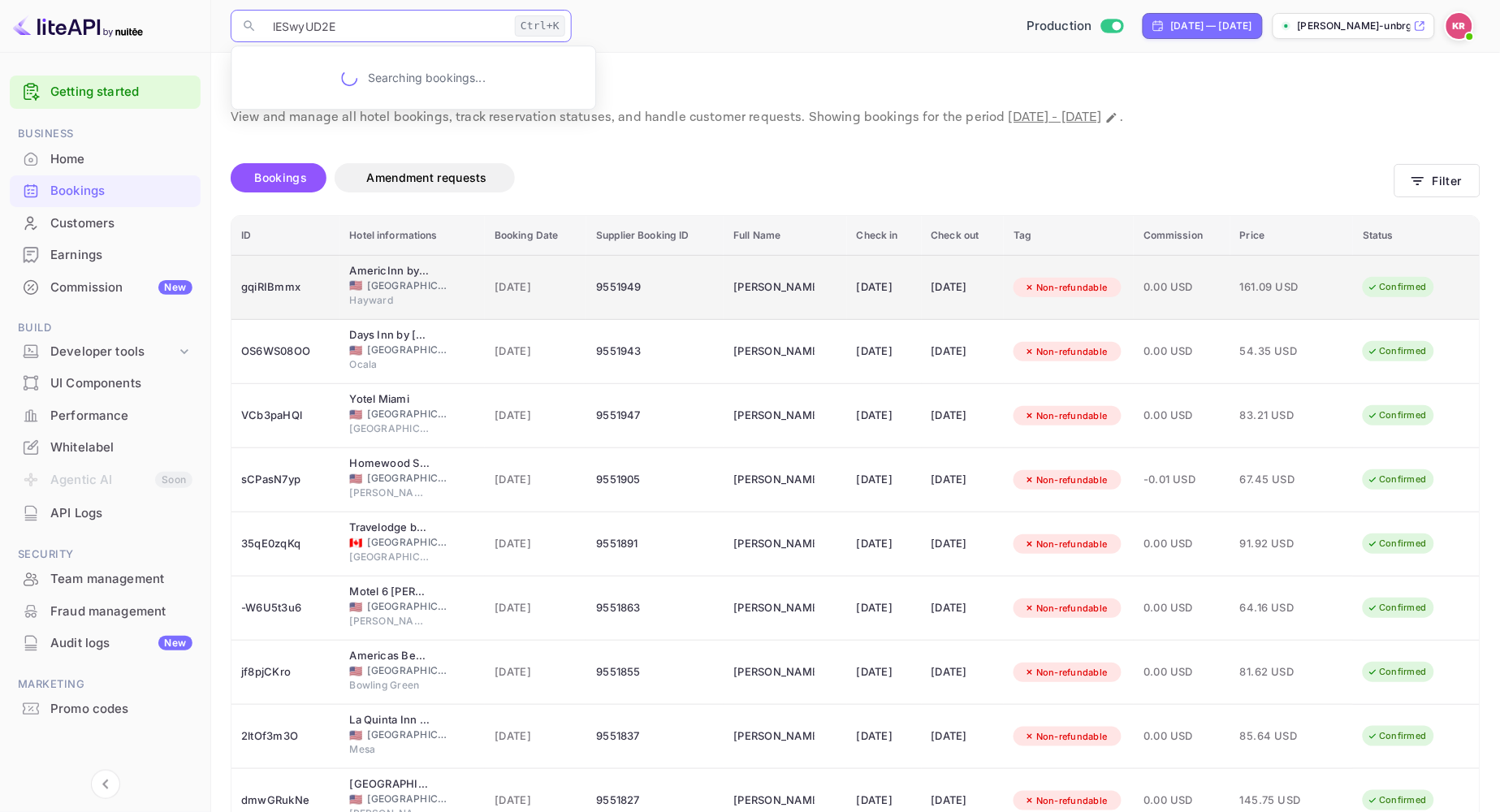
type input "lESwyUD2E"
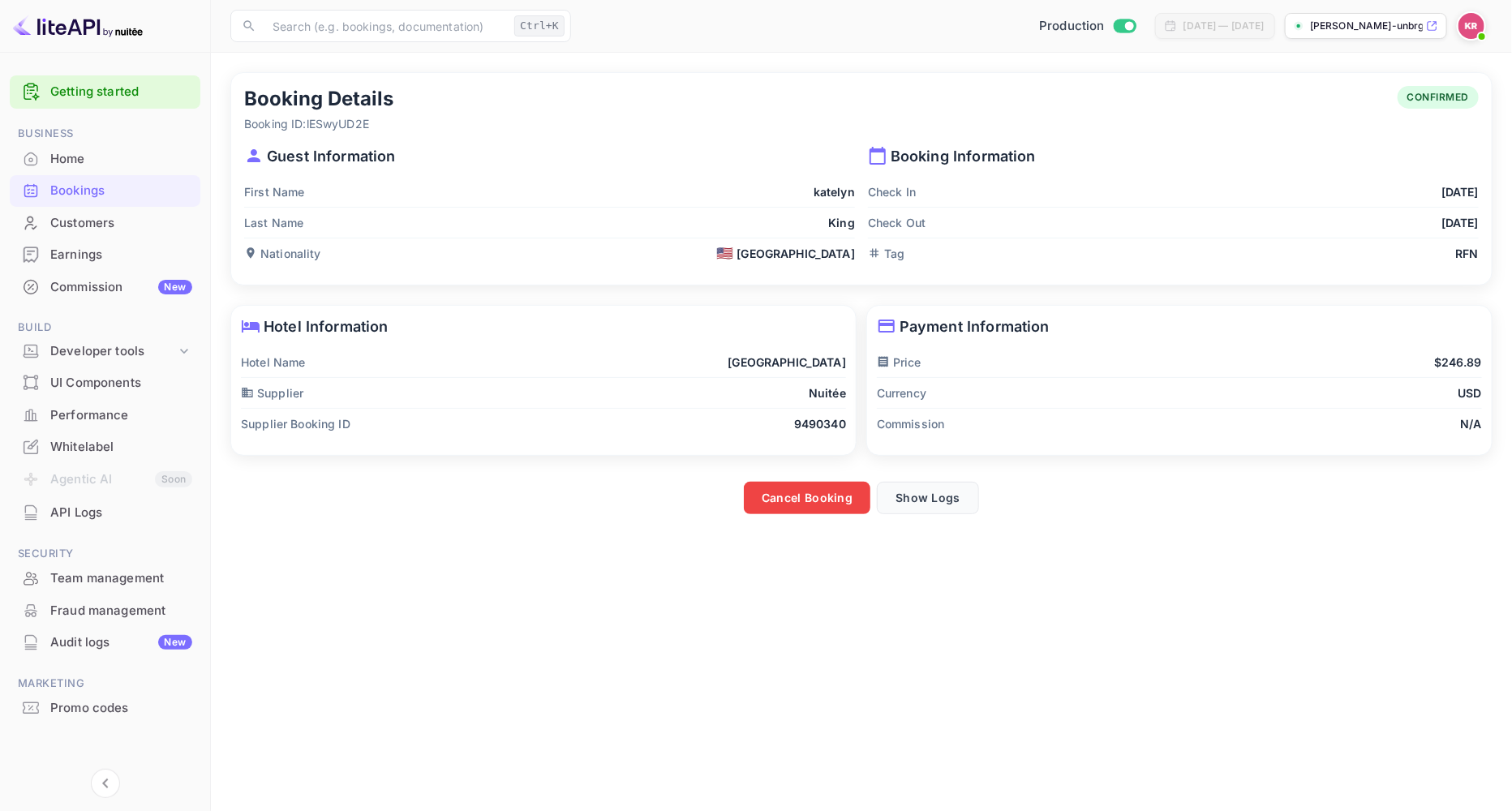
click at [938, 503] on button "Show Logs" at bounding box center [928, 498] width 102 height 33
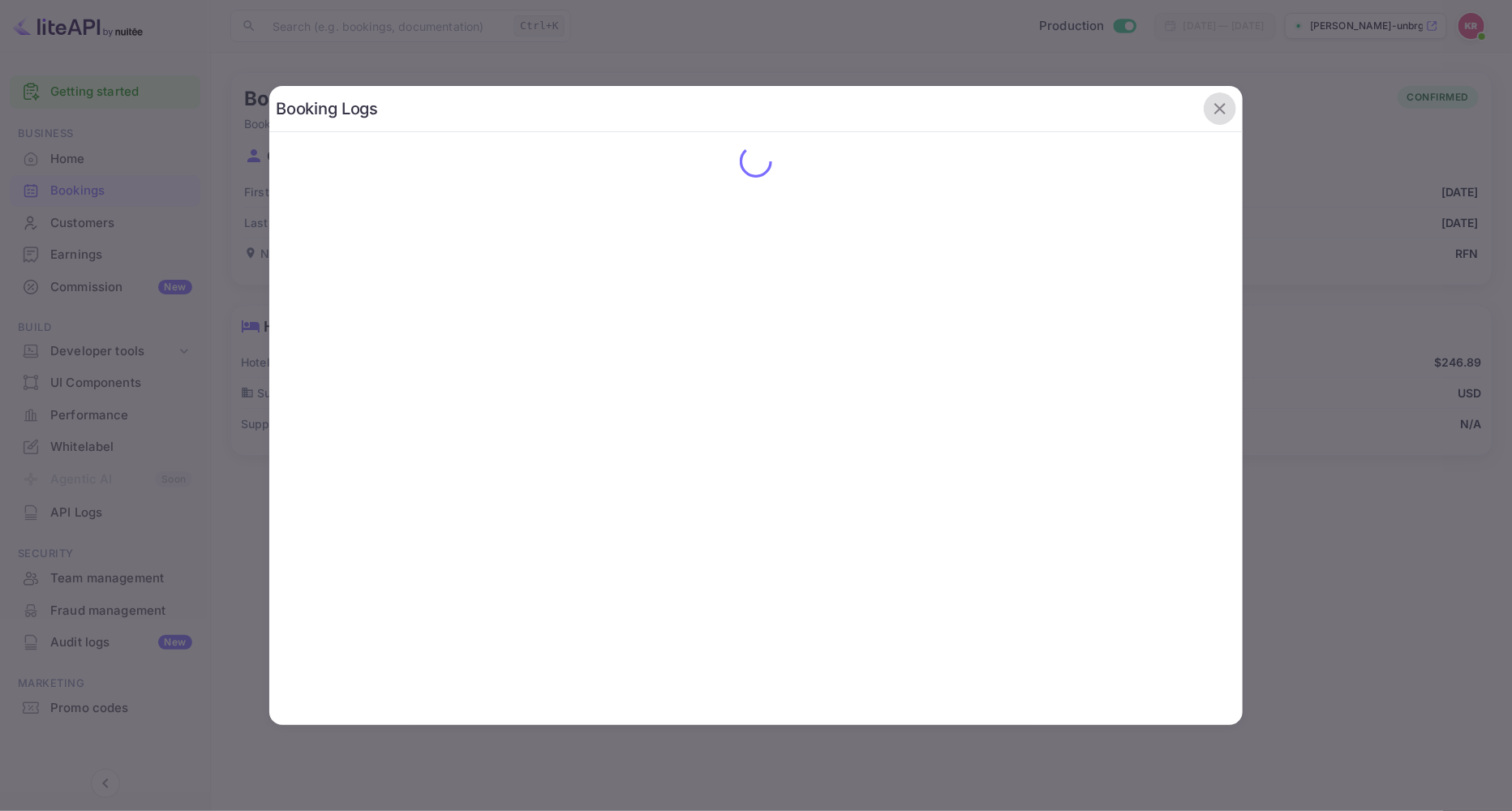
click at [1215, 116] on icon "button" at bounding box center [1219, 108] width 19 height 19
